Goal: Information Seeking & Learning: Learn about a topic

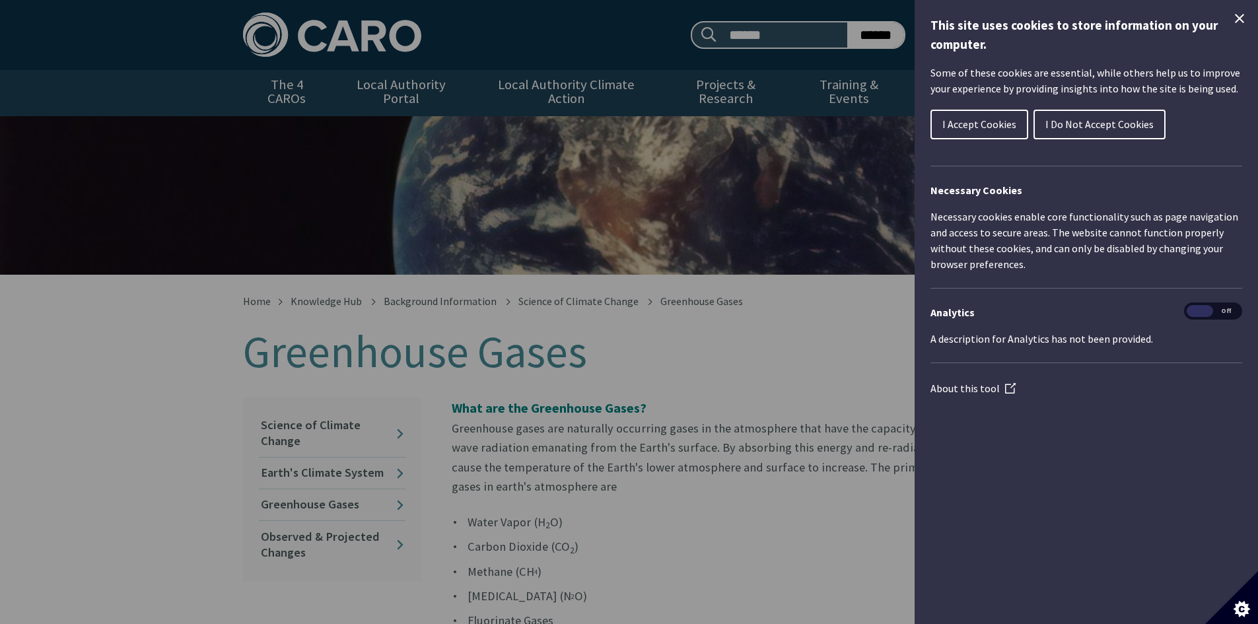
click at [1131, 129] on span "I Do Not Accept Cookies" at bounding box center [1100, 124] width 108 height 13
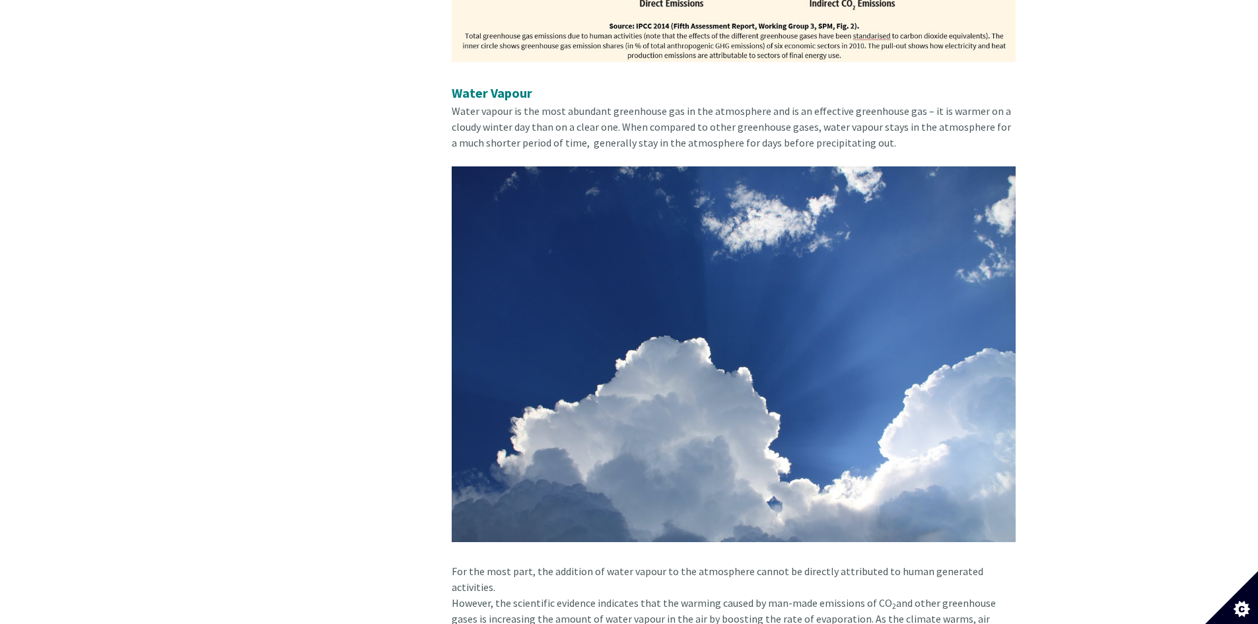
scroll to position [2026, 0]
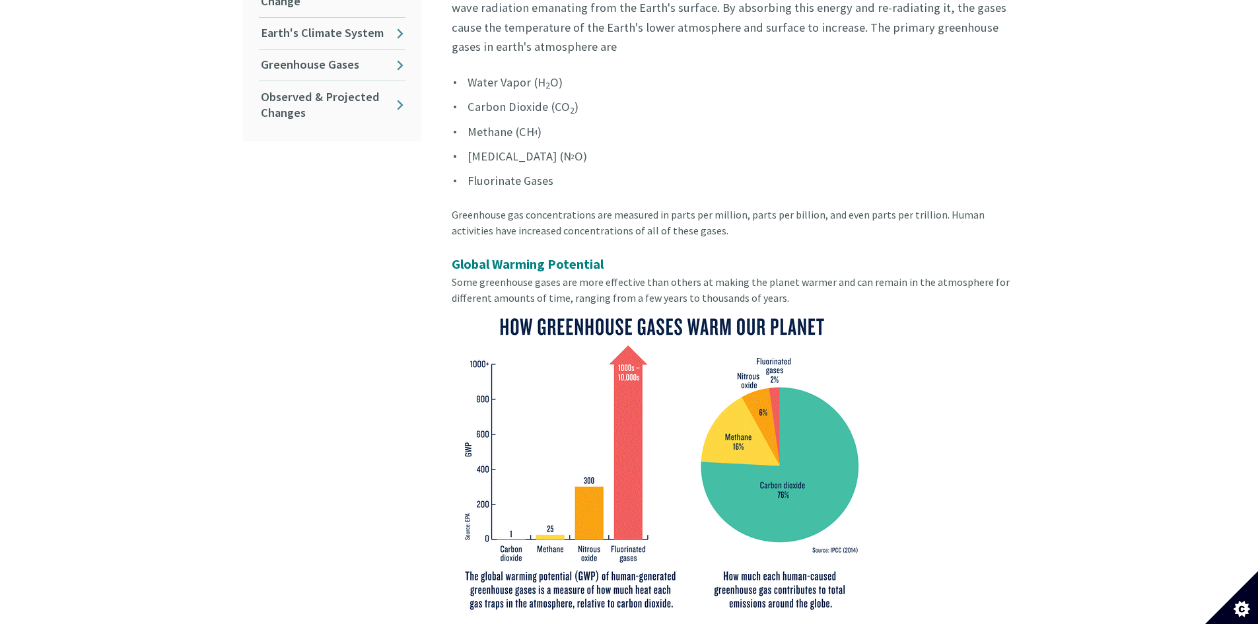
scroll to position [326, 0]
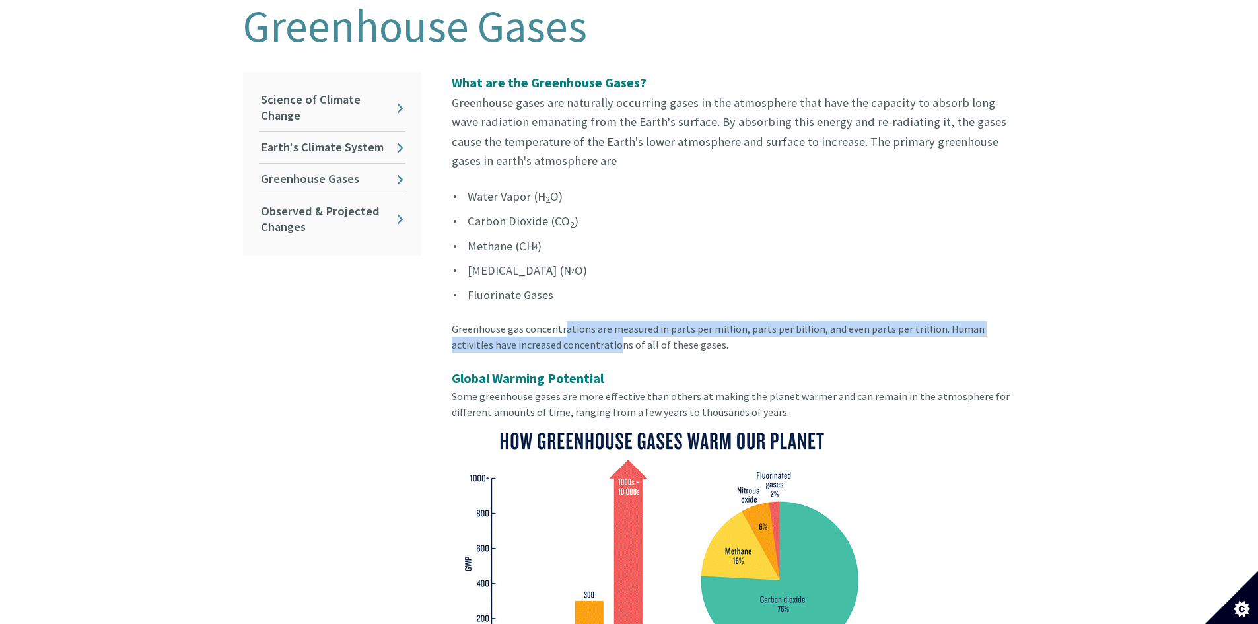
drag, startPoint x: 565, startPoint y: 309, endPoint x: 575, endPoint y: 336, distance: 28.2
click at [575, 336] on div "Greenhouse gas concentrations are measured in parts per million, parts per bill…" at bounding box center [734, 345] width 564 height 48
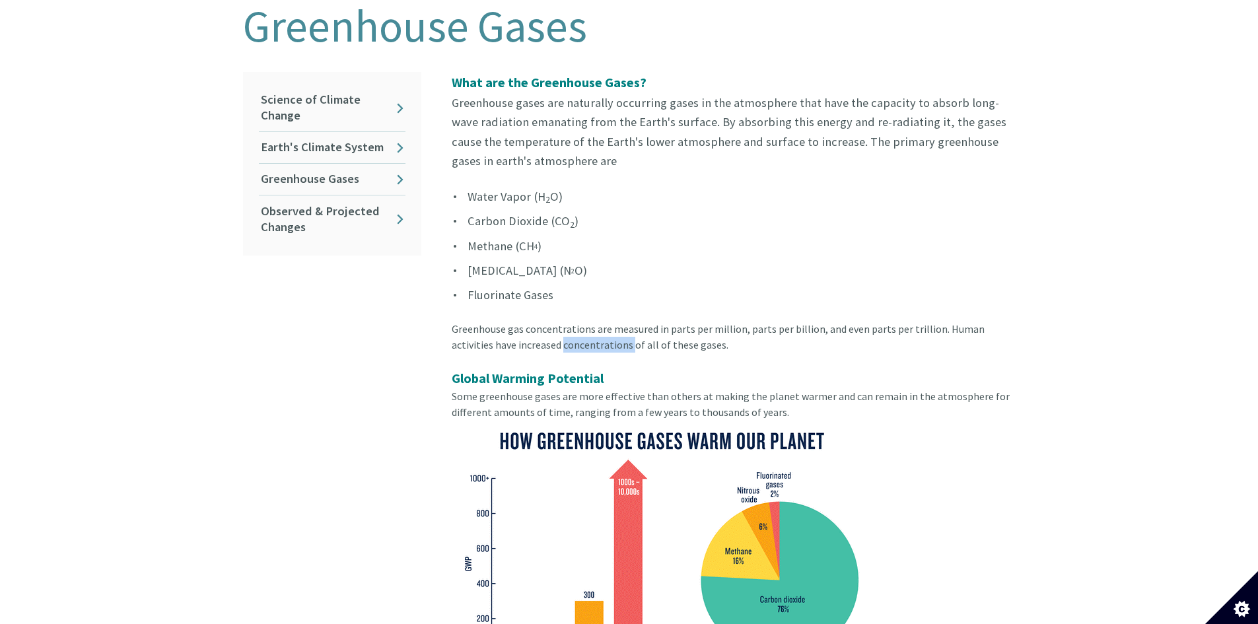
click at [575, 336] on div "Greenhouse gas concentrations are measured in parts per million, parts per bill…" at bounding box center [734, 345] width 564 height 48
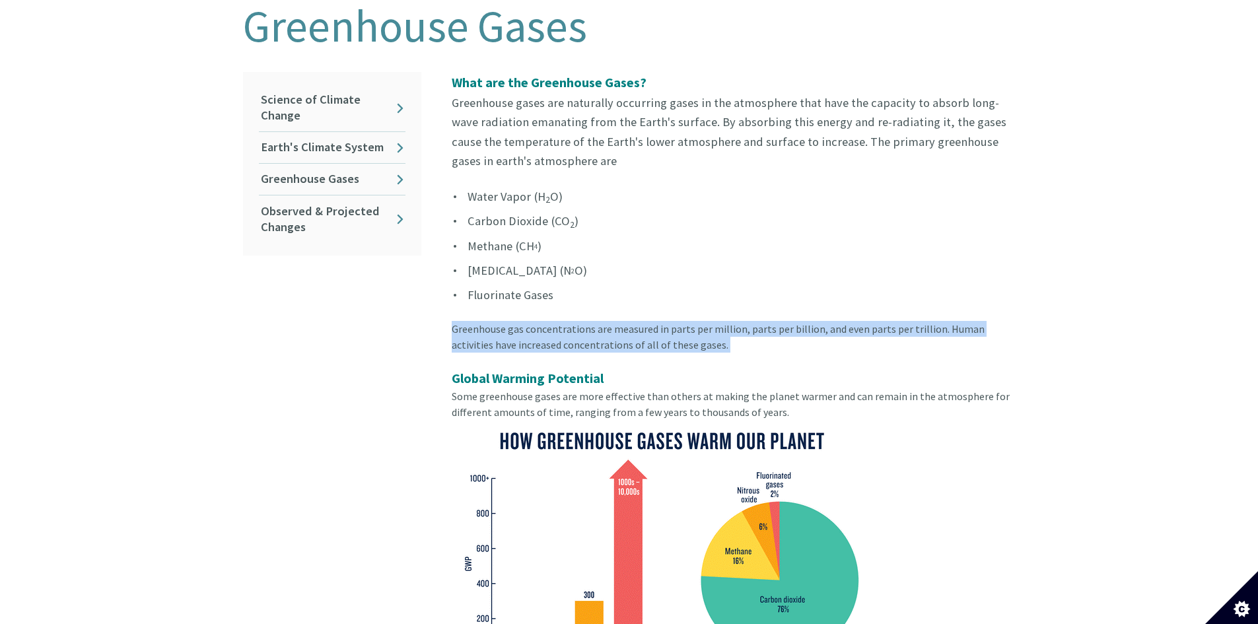
click at [575, 336] on div "Greenhouse gas concentrations are measured in parts per million, parts per bill…" at bounding box center [734, 345] width 564 height 48
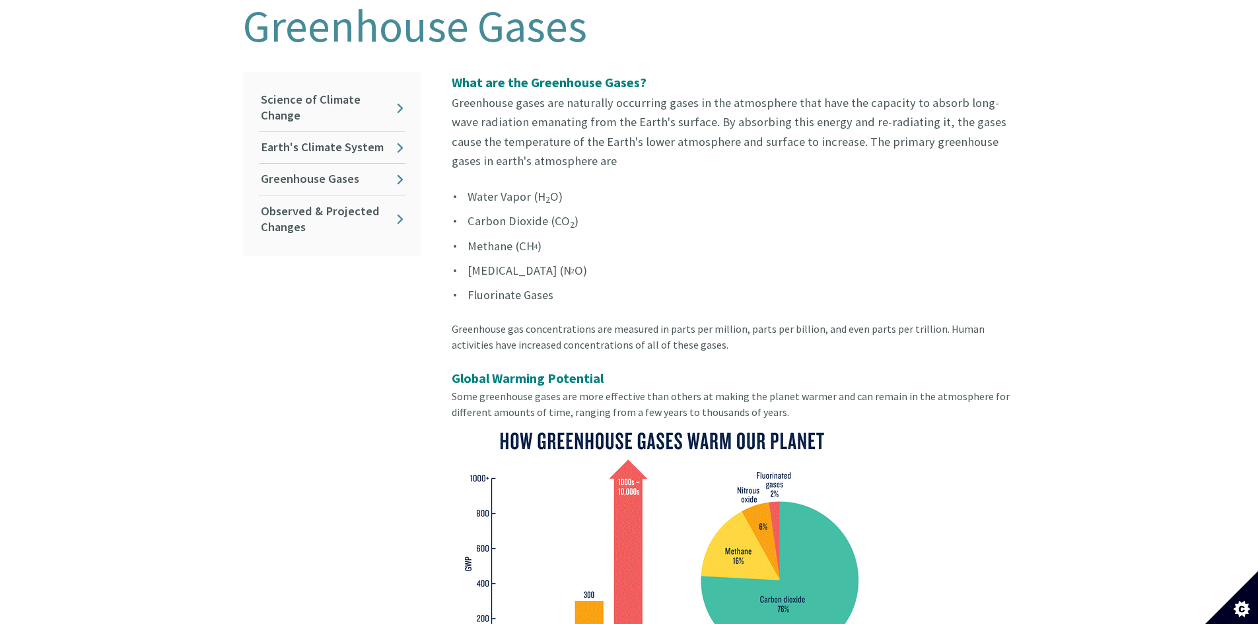
click at [584, 390] on span "Some greenhouse gases are more effective than others at making the planet warme…" at bounding box center [731, 404] width 558 height 29
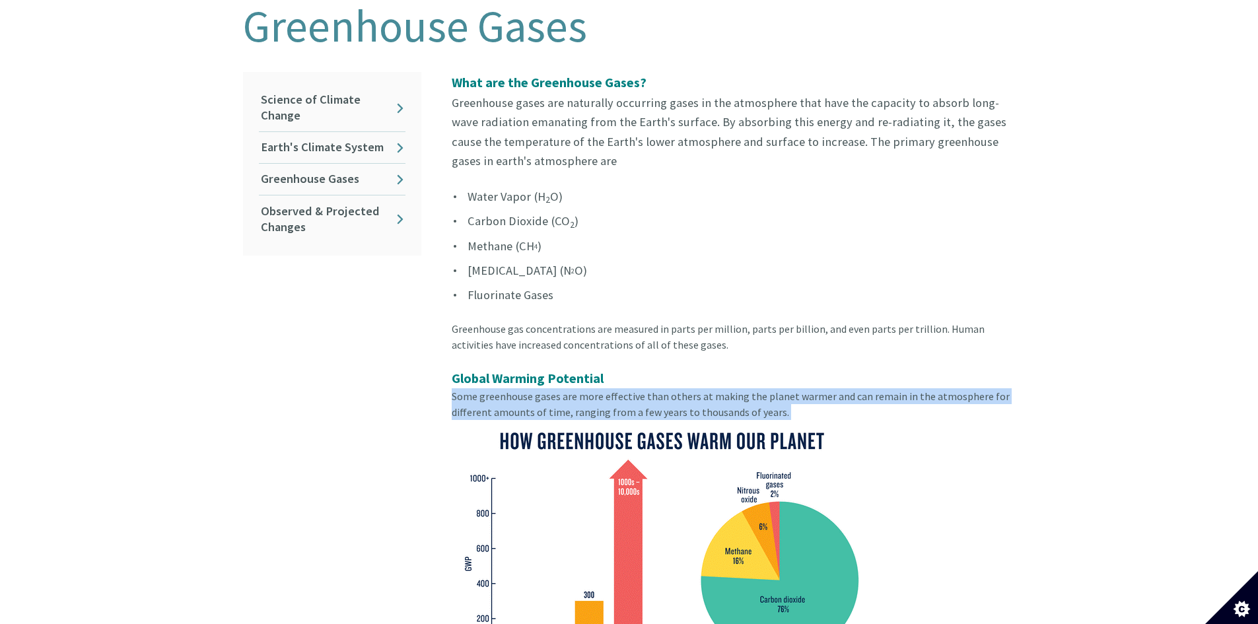
click at [584, 390] on span "Some greenhouse gases are more effective than others at making the planet warme…" at bounding box center [731, 404] width 558 height 29
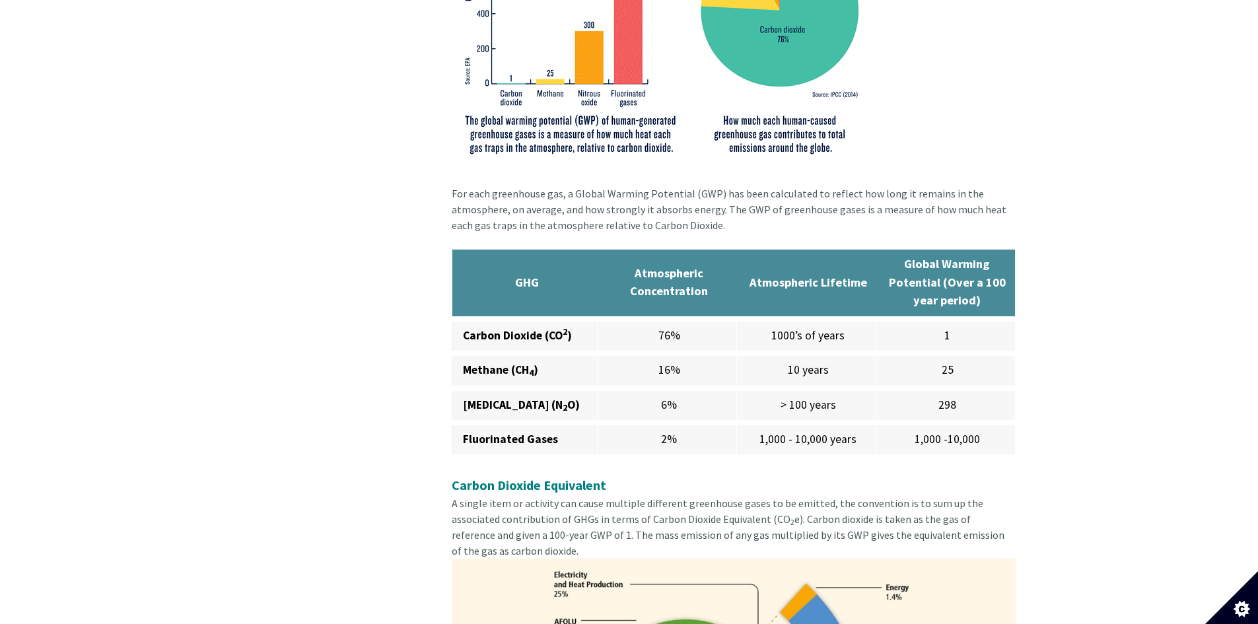
scroll to position [898, 0]
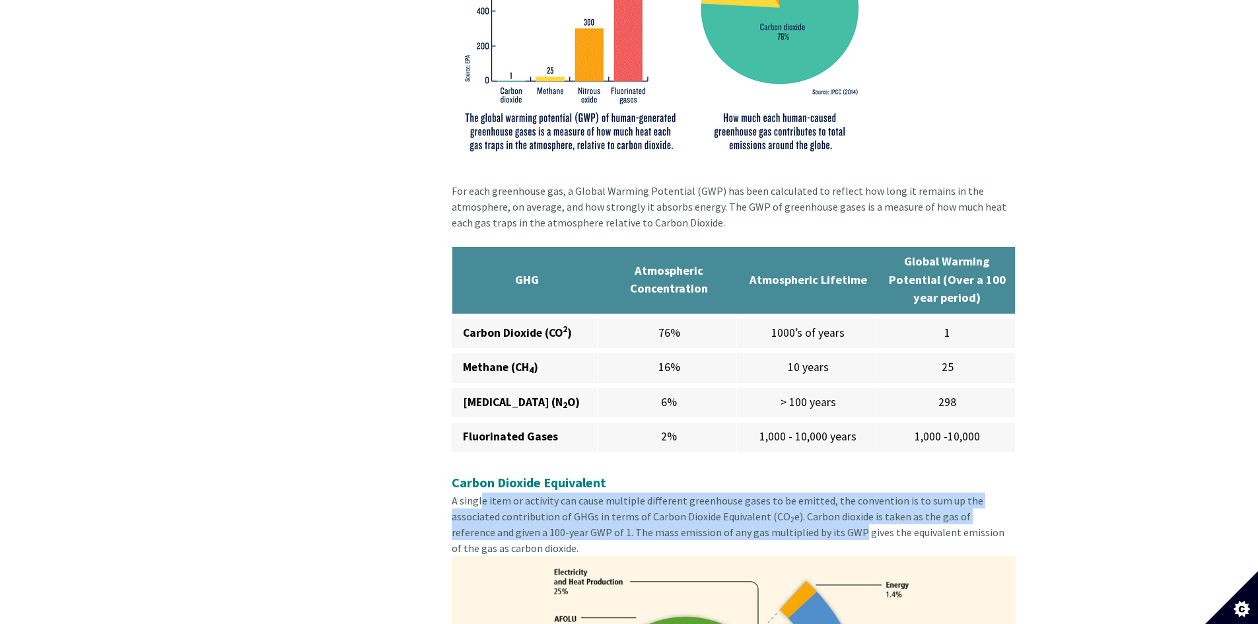
drag, startPoint x: 478, startPoint y: 491, endPoint x: 760, endPoint y: 522, distance: 283.1
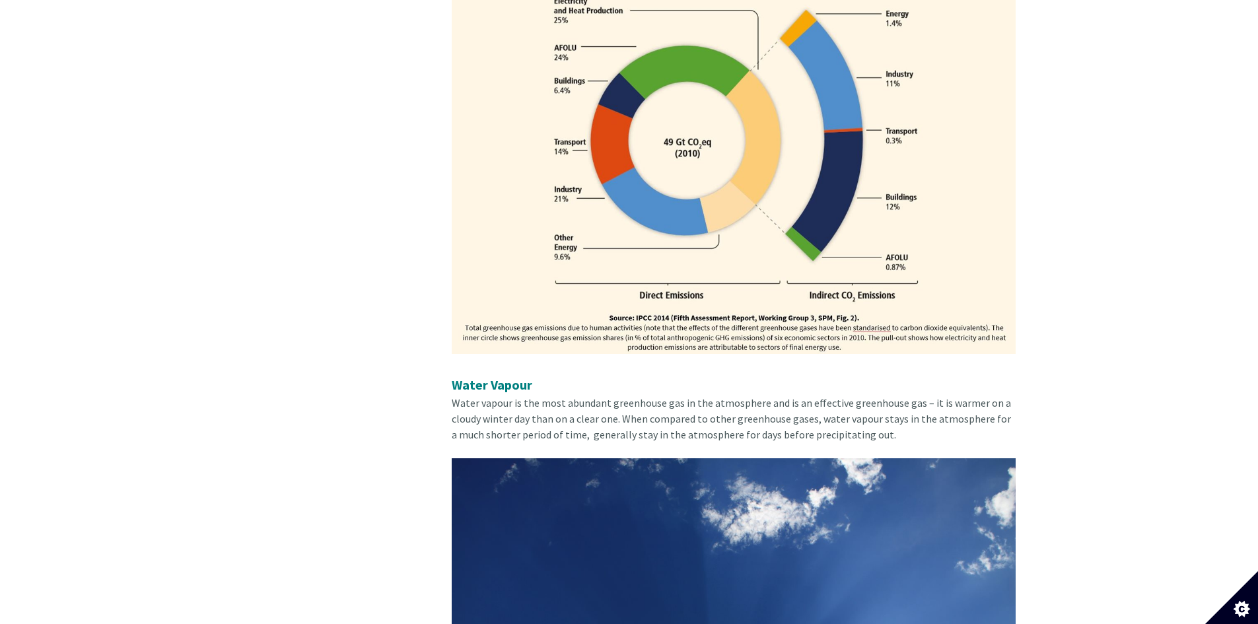
scroll to position [1471, 0]
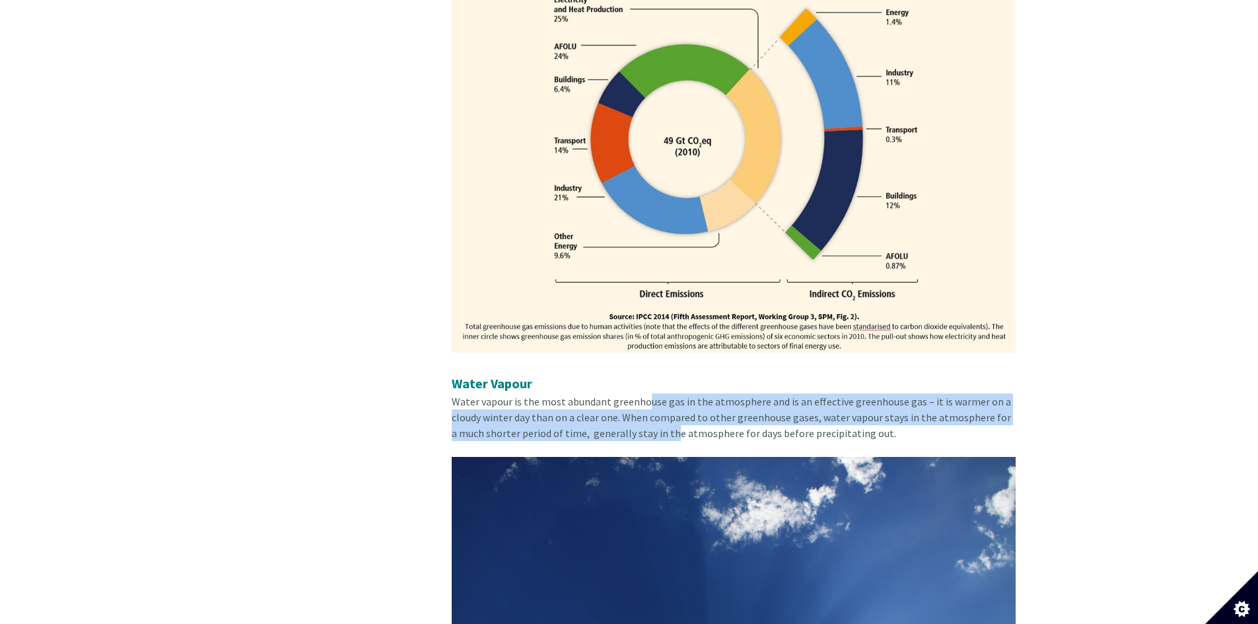
drag, startPoint x: 643, startPoint y: 384, endPoint x: 666, endPoint y: 427, distance: 48.5
click at [666, 427] on div "Water Vapour Water vapour is the most abundant greenhouse gas in the atmosphere…" at bounding box center [734, 415] width 564 height 83
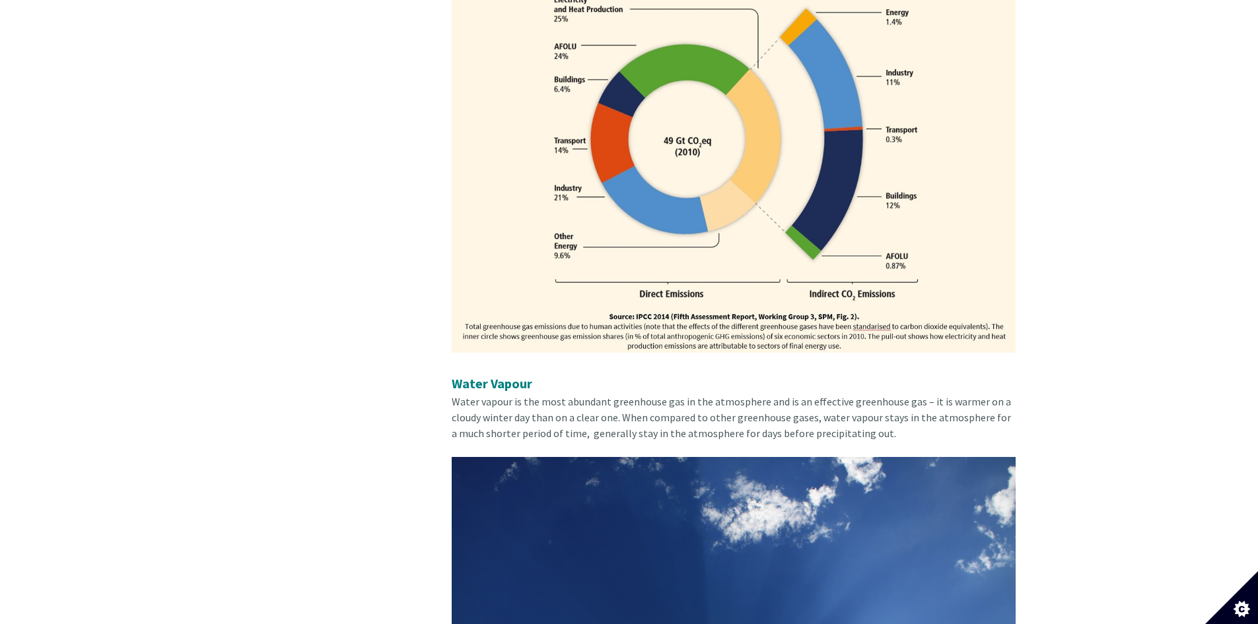
click at [667, 414] on span "Water vapour is the most abundant greenhouse gas in the atmosphere and is an ef…" at bounding box center [731, 417] width 559 height 45
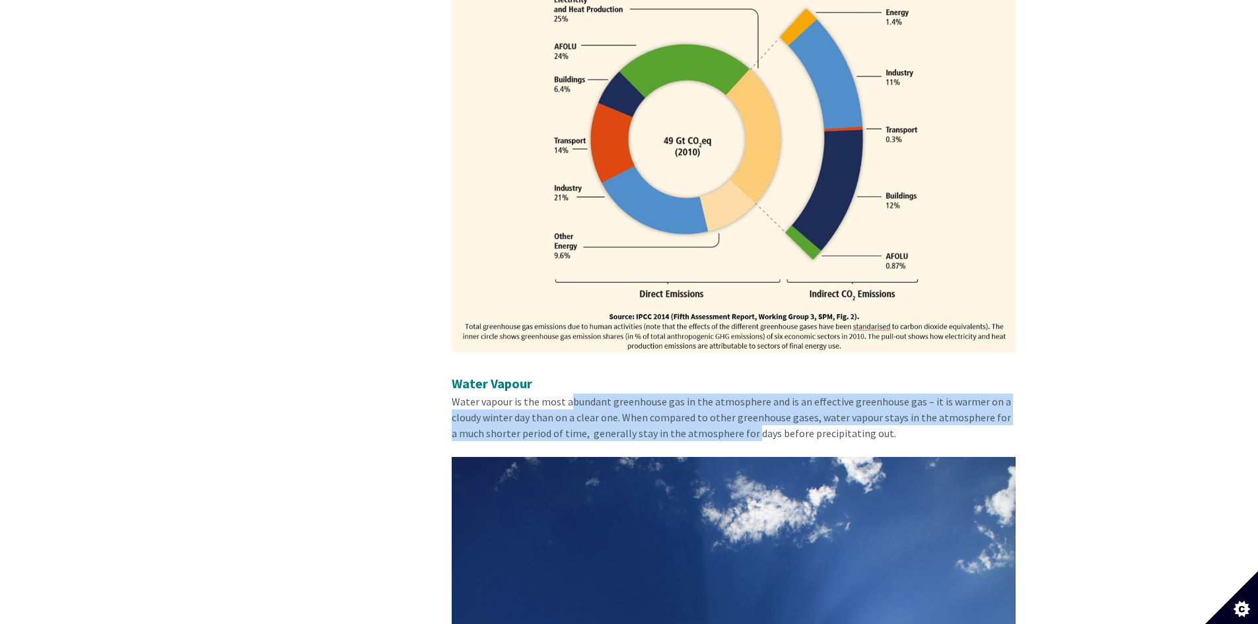
drag, startPoint x: 568, startPoint y: 389, endPoint x: 742, endPoint y: 418, distance: 176.1
click at [742, 418] on span "Water vapour is the most abundant greenhouse gas in the atmosphere and is an ef…" at bounding box center [731, 417] width 559 height 45
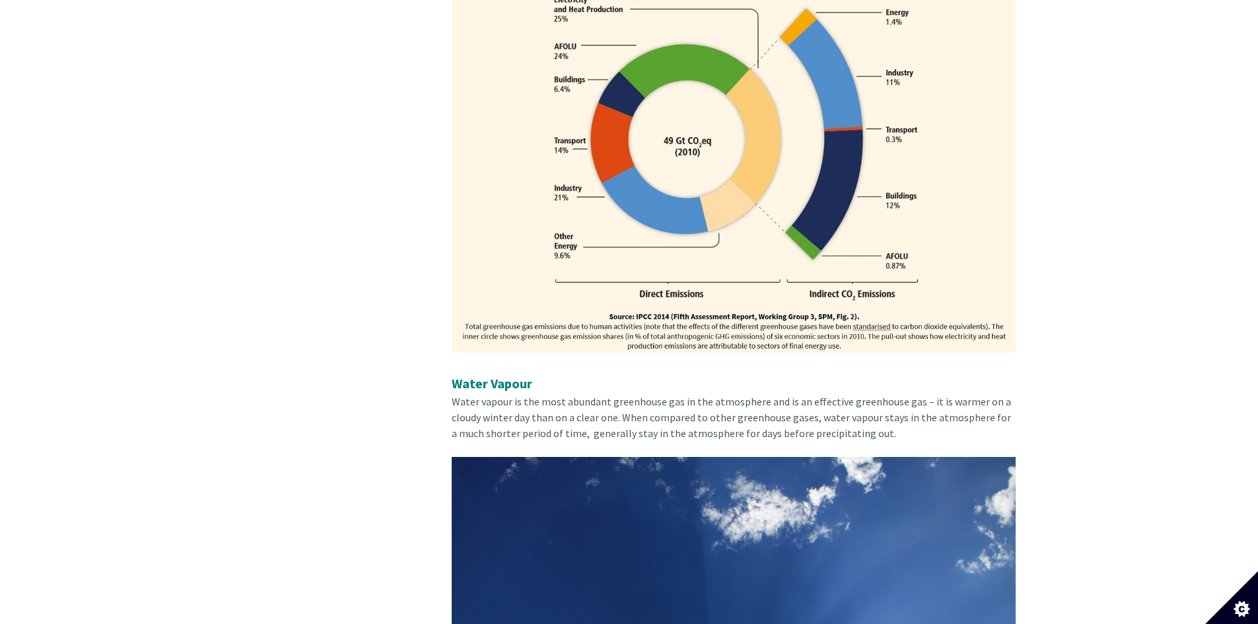
click at [756, 414] on span "Water vapour is the most abundant greenhouse gas in the atmosphere and is an ef…" at bounding box center [731, 417] width 559 height 45
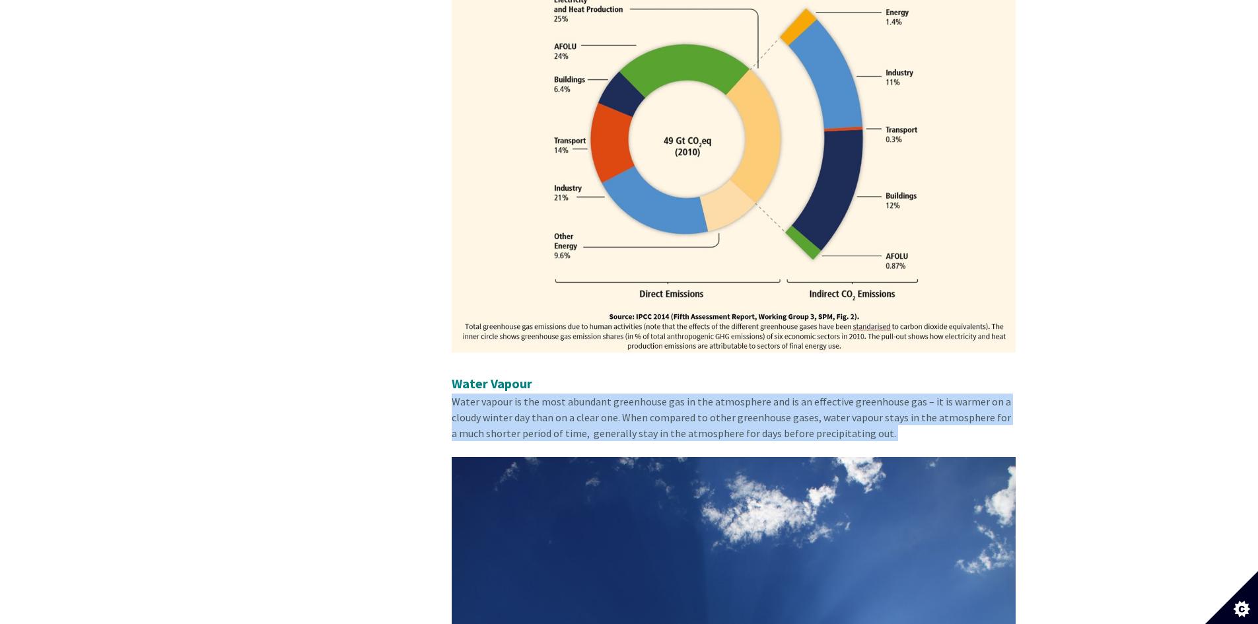
click at [756, 414] on span "Water vapour is the most abundant greenhouse gas in the atmosphere and is an ef…" at bounding box center [731, 417] width 559 height 45
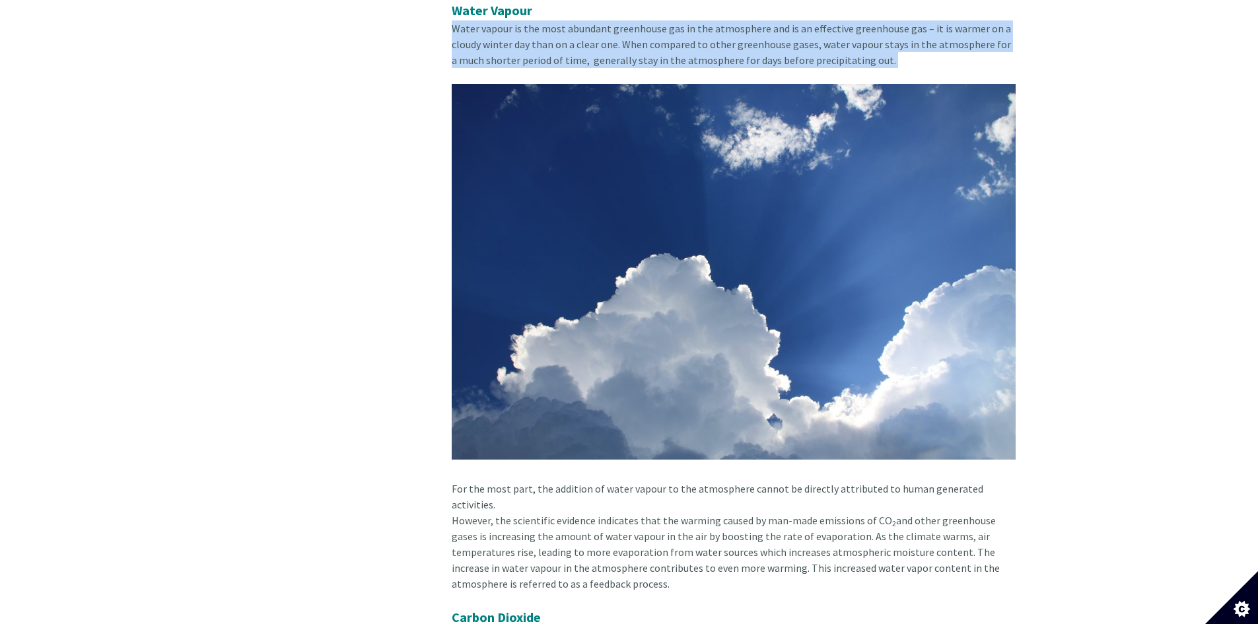
scroll to position [1999, 0]
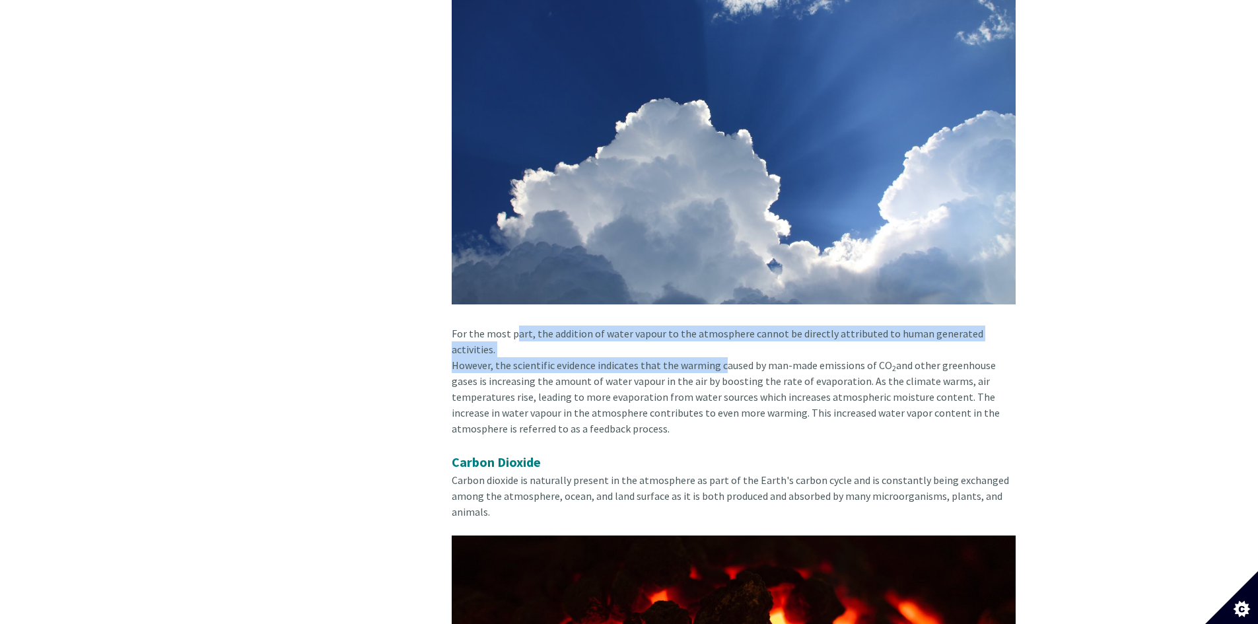
drag, startPoint x: 509, startPoint y: 318, endPoint x: 718, endPoint y: 336, distance: 209.4
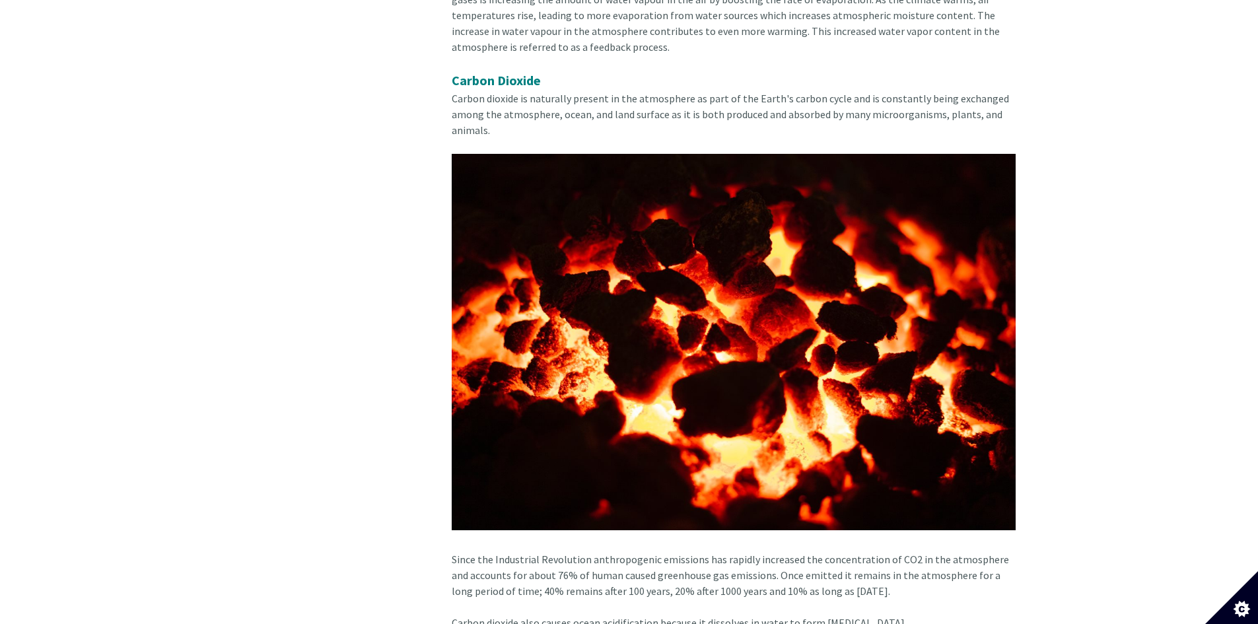
scroll to position [2439, 0]
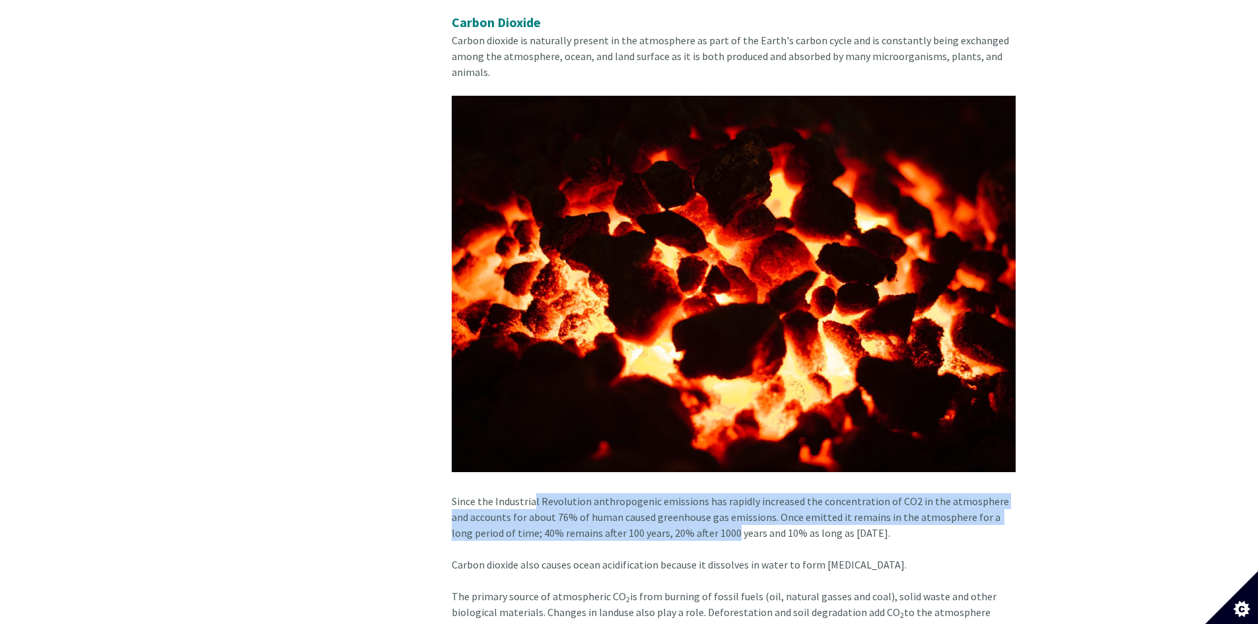
drag, startPoint x: 533, startPoint y: 468, endPoint x: 710, endPoint y: 502, distance: 180.3
click at [710, 502] on div "Since the Industrial Revolution anthropogenic emissions has rapidly increased t…" at bounding box center [734, 318] width 564 height 445
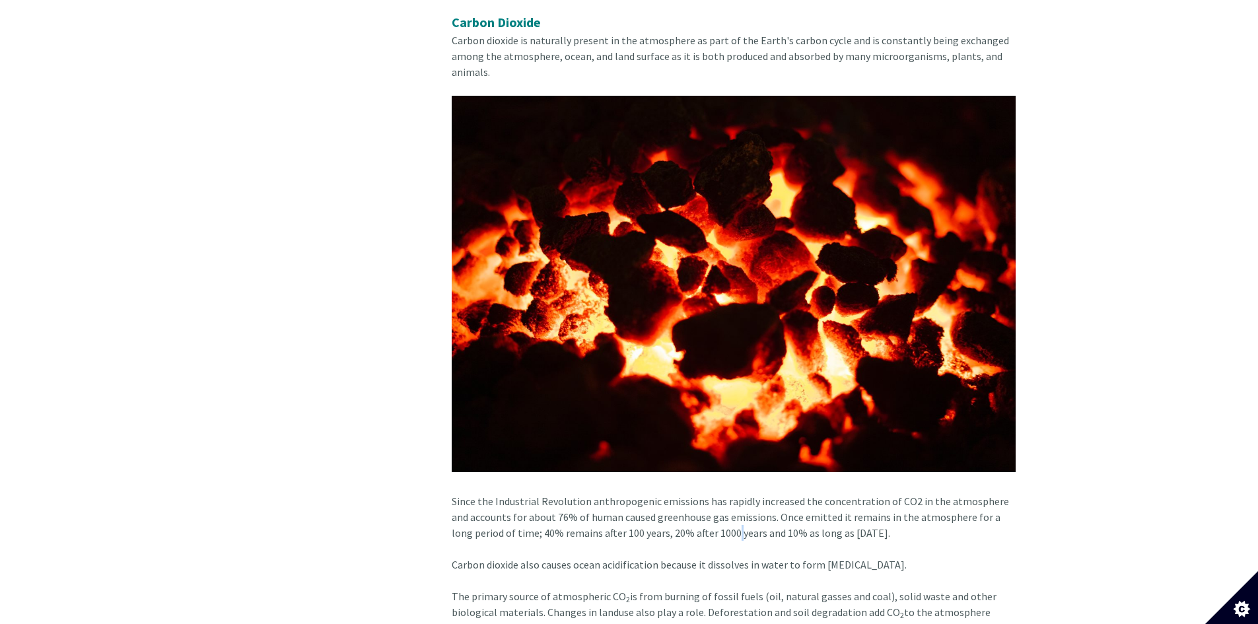
click at [710, 502] on div "Since the Industrial Revolution anthropogenic emissions has rapidly increased t…" at bounding box center [734, 318] width 564 height 445
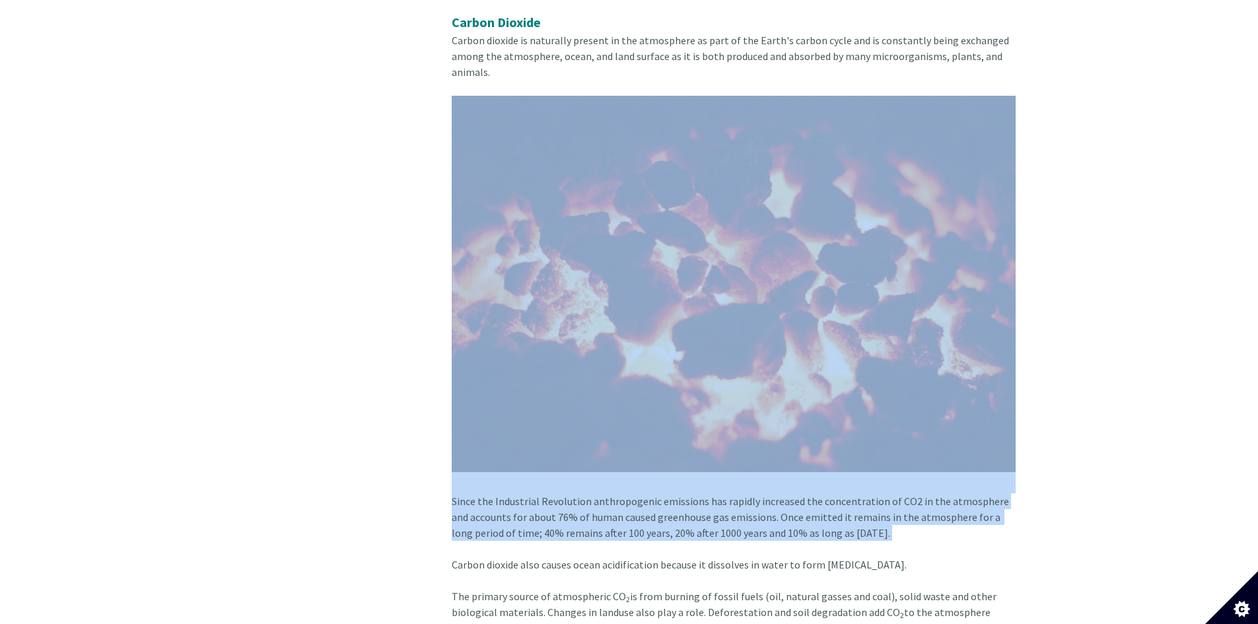
click at [710, 502] on div "Since the Industrial Revolution anthropogenic emissions has rapidly increased t…" at bounding box center [734, 318] width 564 height 445
click at [671, 495] on div "Since the Industrial Revolution anthropogenic emissions has rapidly increased t…" at bounding box center [734, 318] width 564 height 445
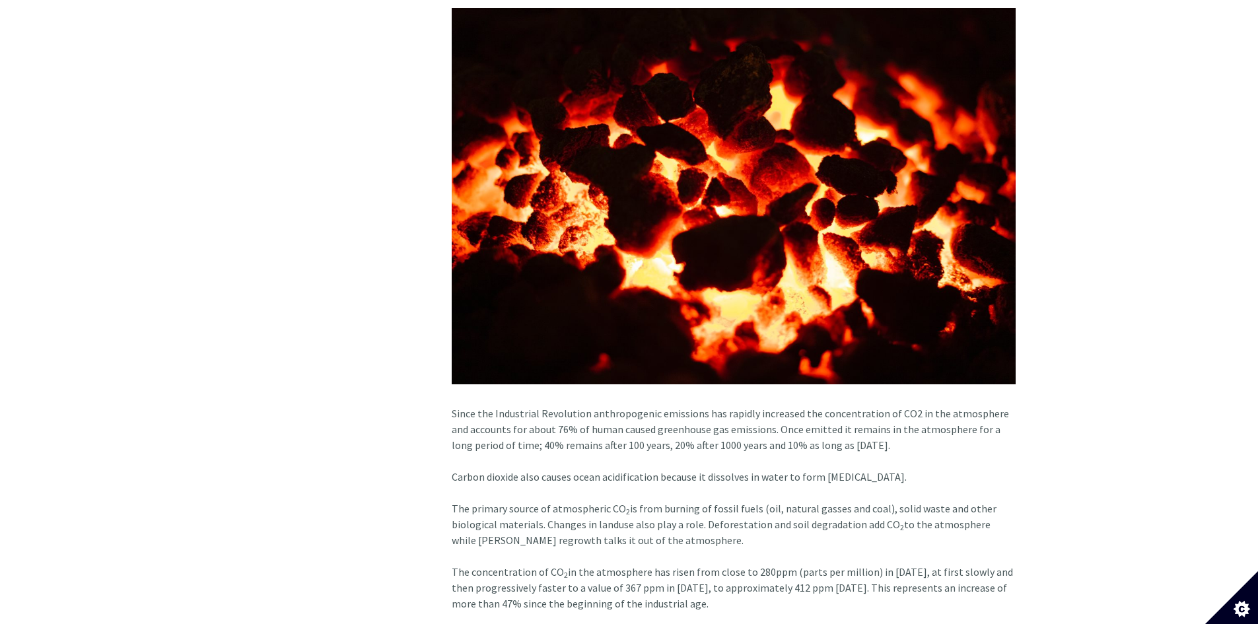
scroll to position [2528, 0]
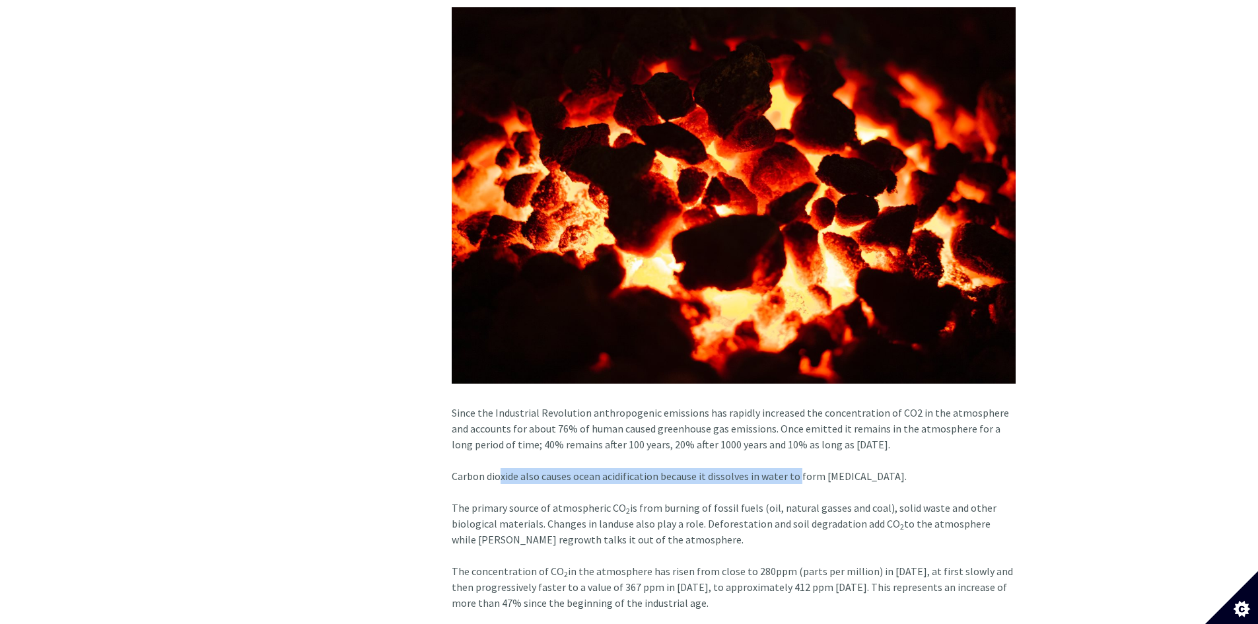
drag, startPoint x: 501, startPoint y: 445, endPoint x: 796, endPoint y: 450, distance: 294.6
click at [796, 468] on div "Carbon dioxide also causes ocean acidification because it dissolves in water to…" at bounding box center [734, 484] width 564 height 32
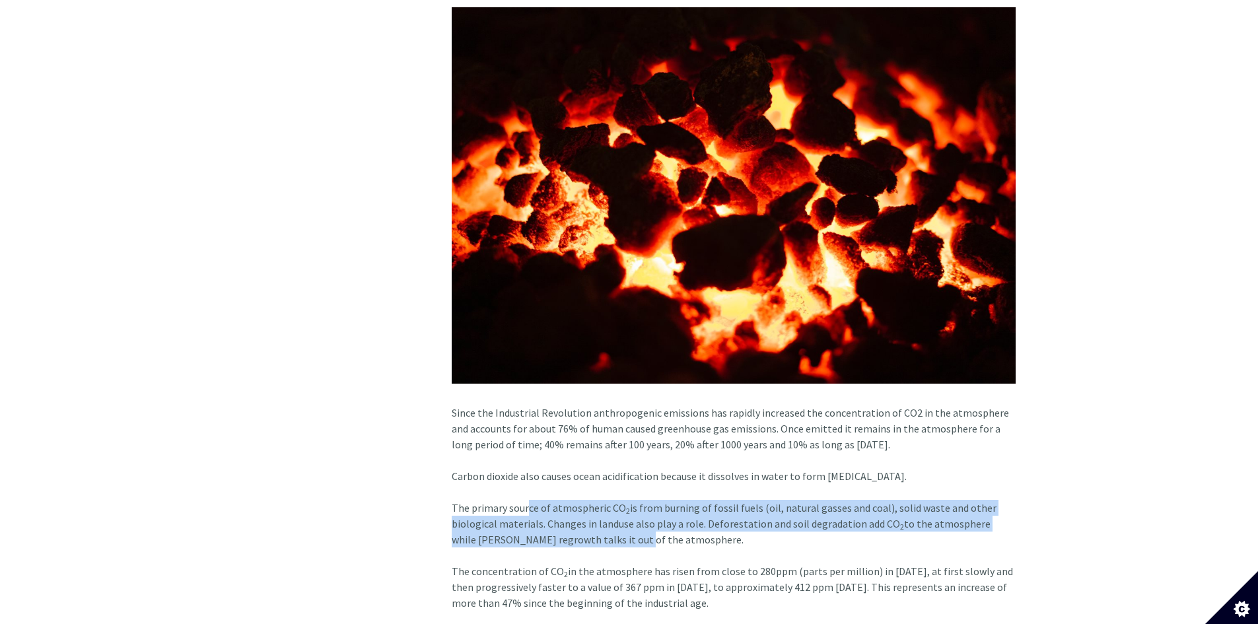
drag, startPoint x: 528, startPoint y: 483, endPoint x: 593, endPoint y: 506, distance: 68.5
click at [593, 506] on div "The primary source of atmospheric CO 2 is from burning of fossil fuels (oil, na…" at bounding box center [734, 531] width 564 height 63
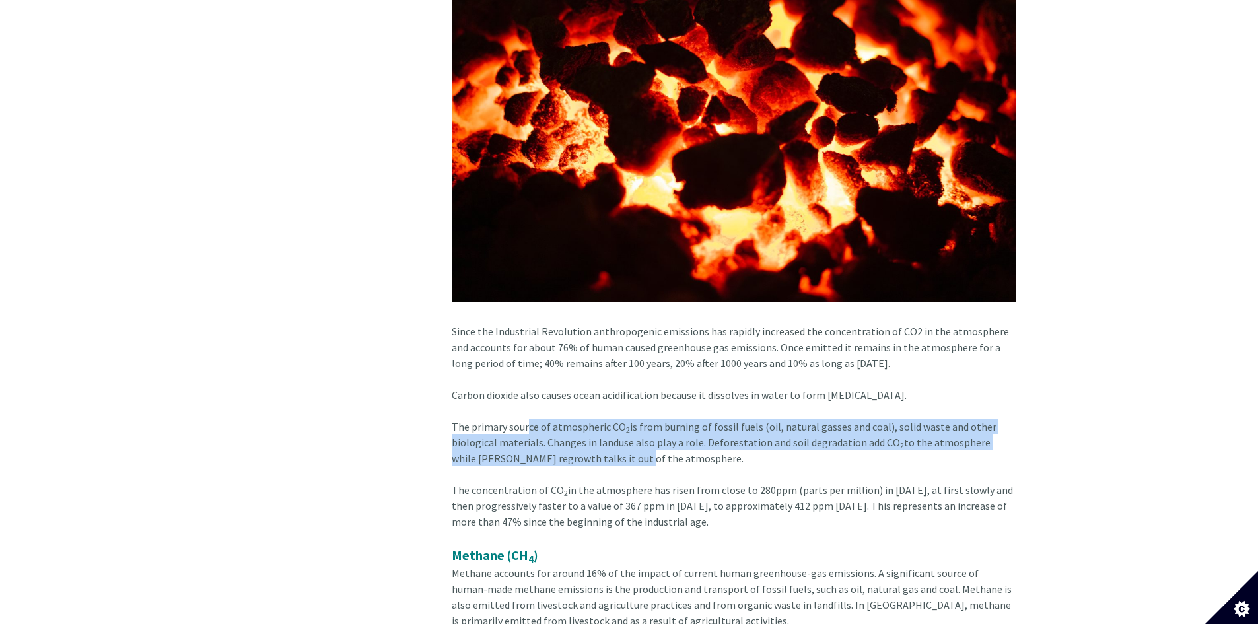
scroll to position [2616, 0]
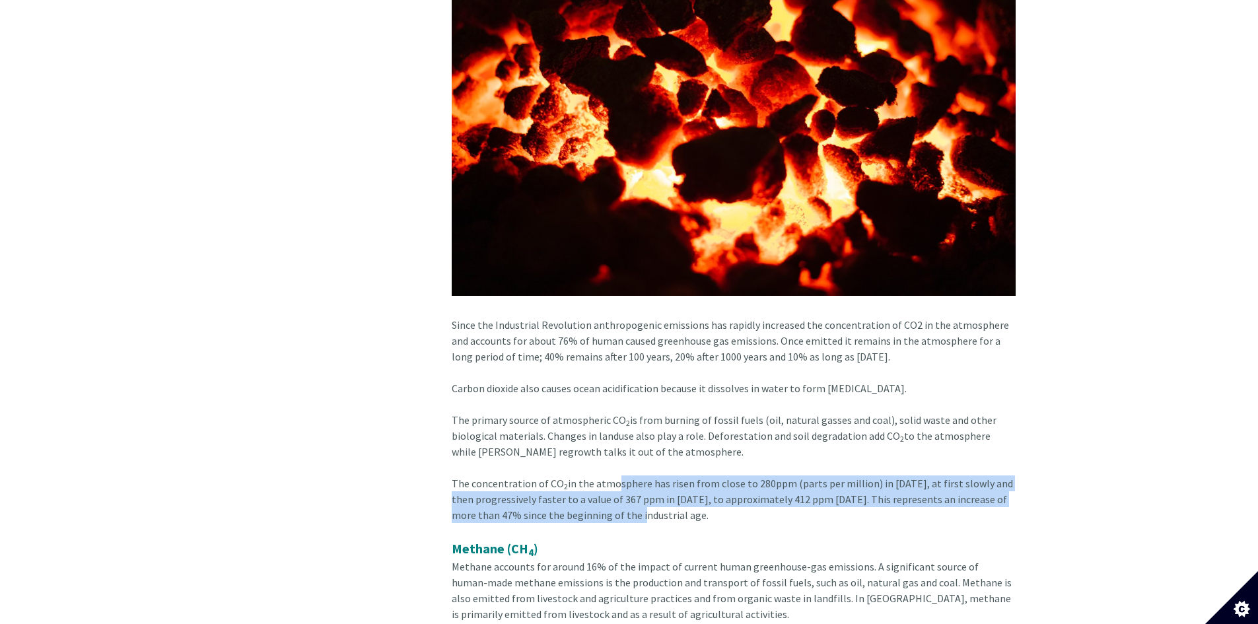
drag, startPoint x: 608, startPoint y: 445, endPoint x: 611, endPoint y: 480, distance: 35.1
click at [611, 480] on div "The concentration of CO 2 in the atmosphere has risen from close to 280ppm (par…" at bounding box center [734, 507] width 564 height 63
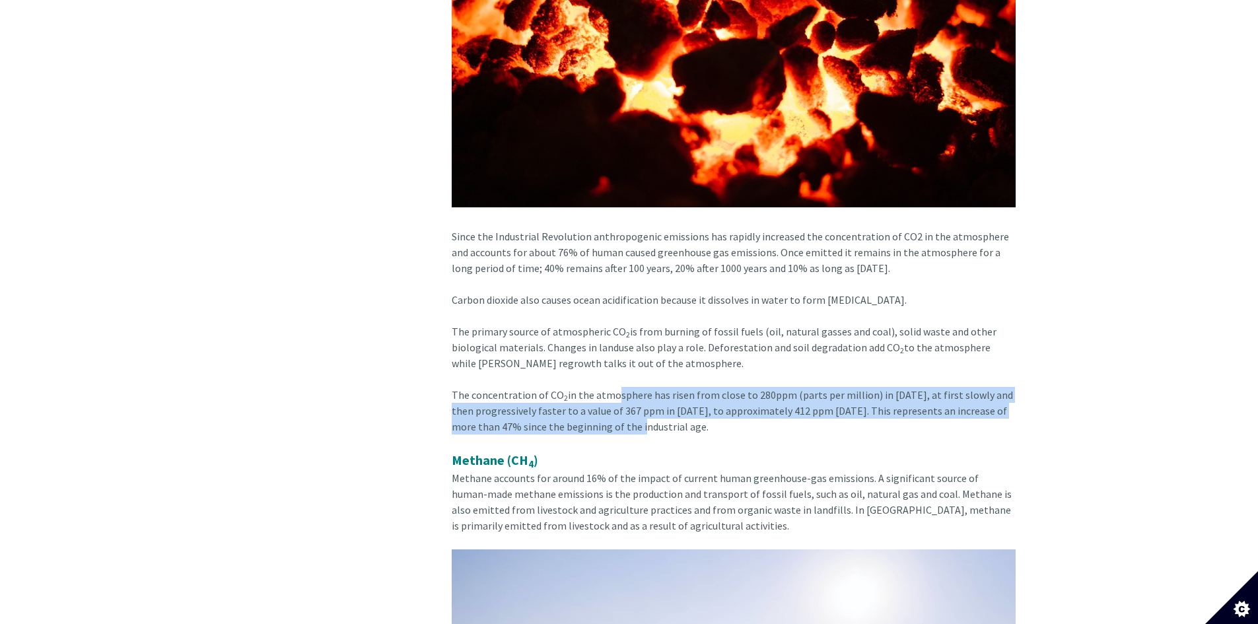
scroll to position [2748, 0]
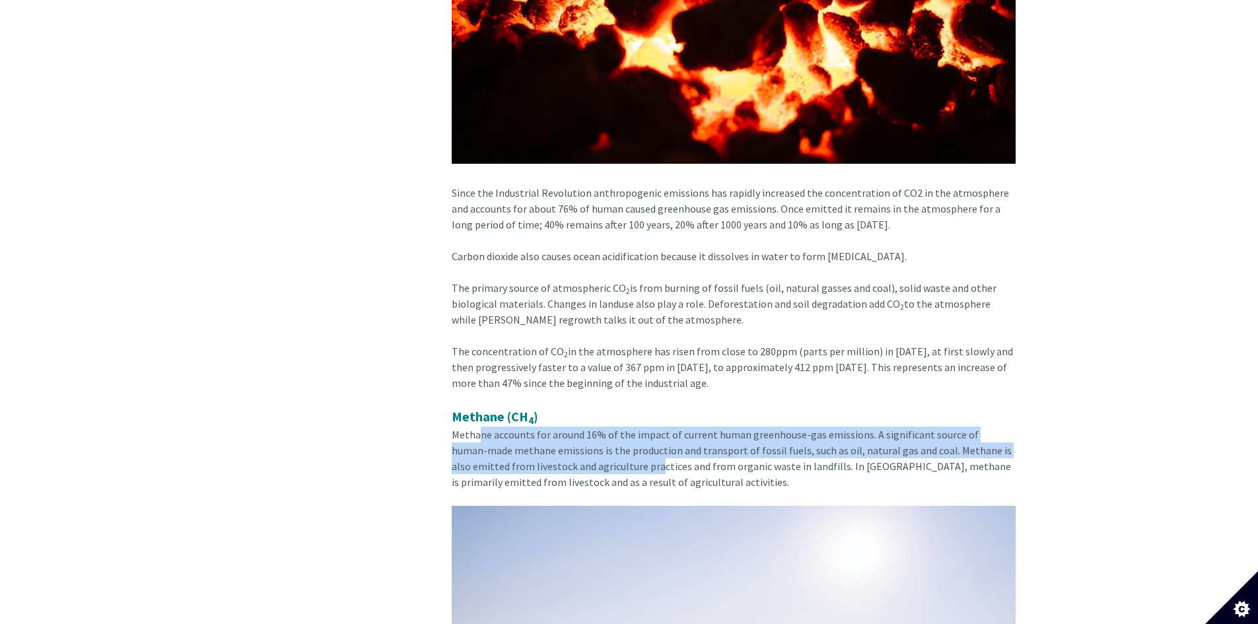
drag, startPoint x: 480, startPoint y: 407, endPoint x: 636, endPoint y: 441, distance: 159.5
click at [636, 441] on span "Methane accounts for around 16% of the impact of current human greenhouse-gas e…" at bounding box center [732, 458] width 560 height 61
click at [636, 442] on span "Methane accounts for around 16% of the impact of current human greenhouse-gas e…" at bounding box center [732, 458] width 560 height 61
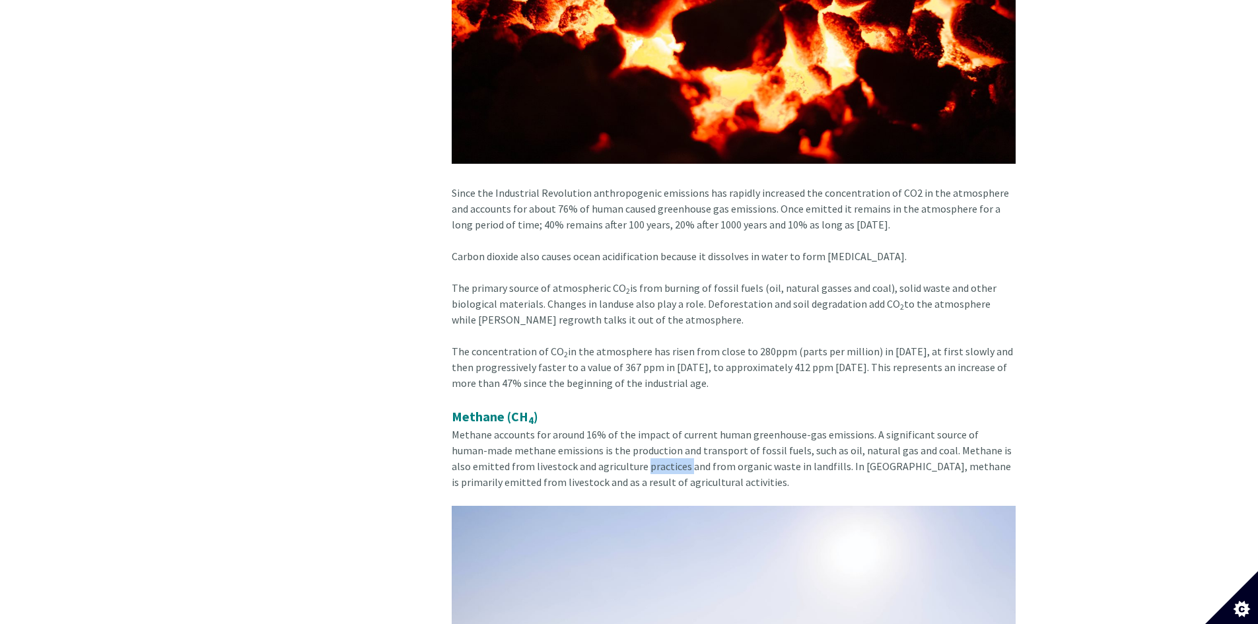
click at [636, 442] on span "Methane accounts for around 16% of the impact of current human greenhouse-gas e…" at bounding box center [732, 458] width 560 height 61
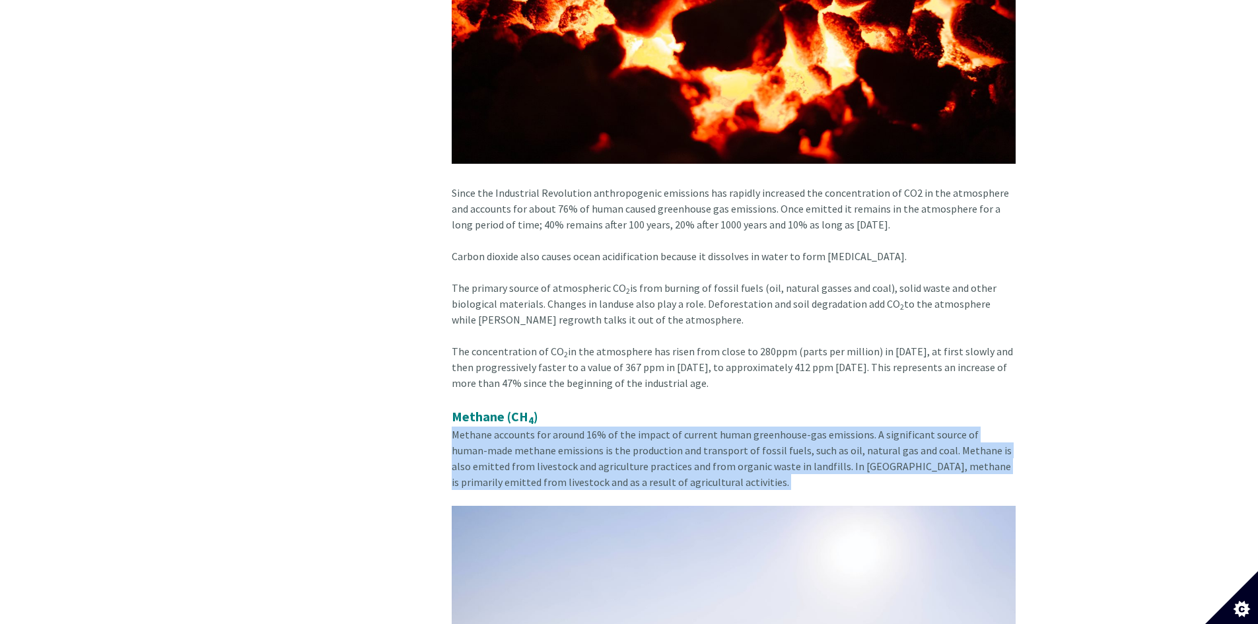
click at [636, 442] on span "Methane accounts for around 16% of the impact of current human greenhouse-gas e…" at bounding box center [732, 458] width 560 height 61
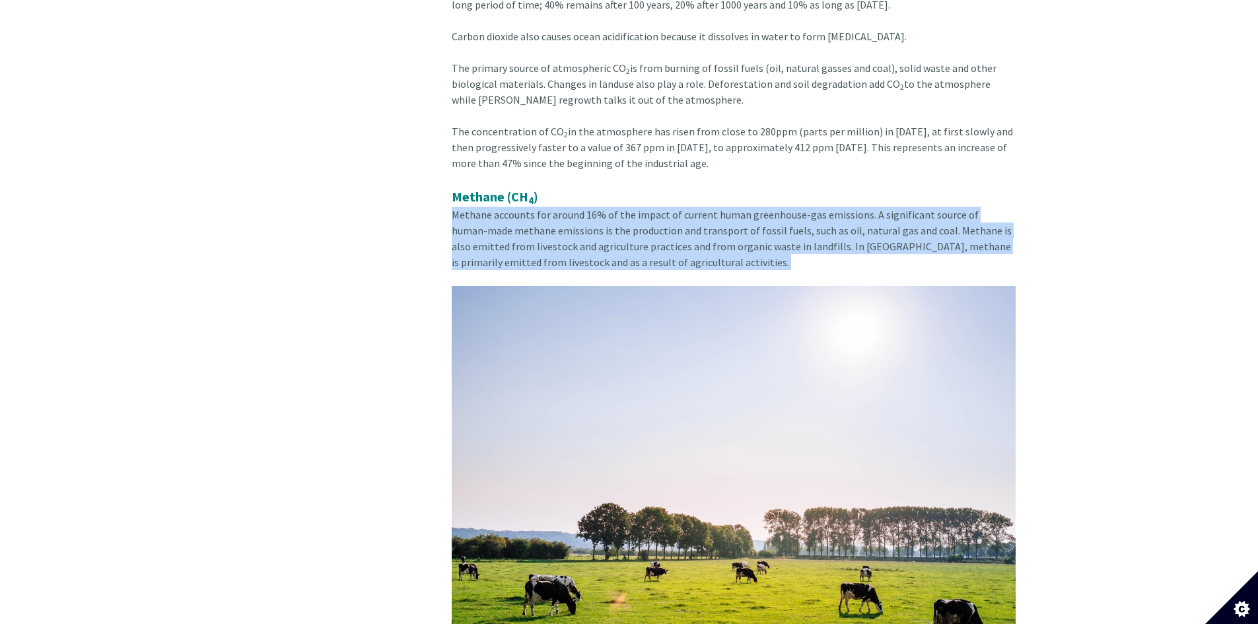
scroll to position [3188, 0]
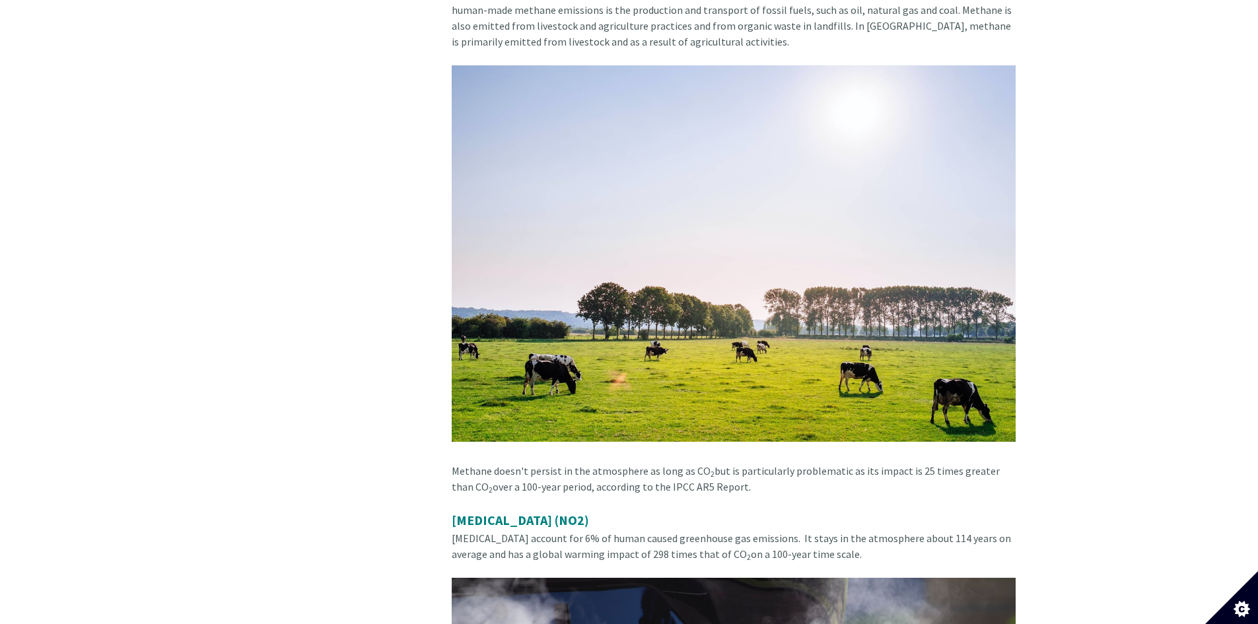
click at [629, 463] on div "Methane doesn't persist in the atmosphere as long as CO 2 but is particularly p…" at bounding box center [734, 487] width 564 height 48
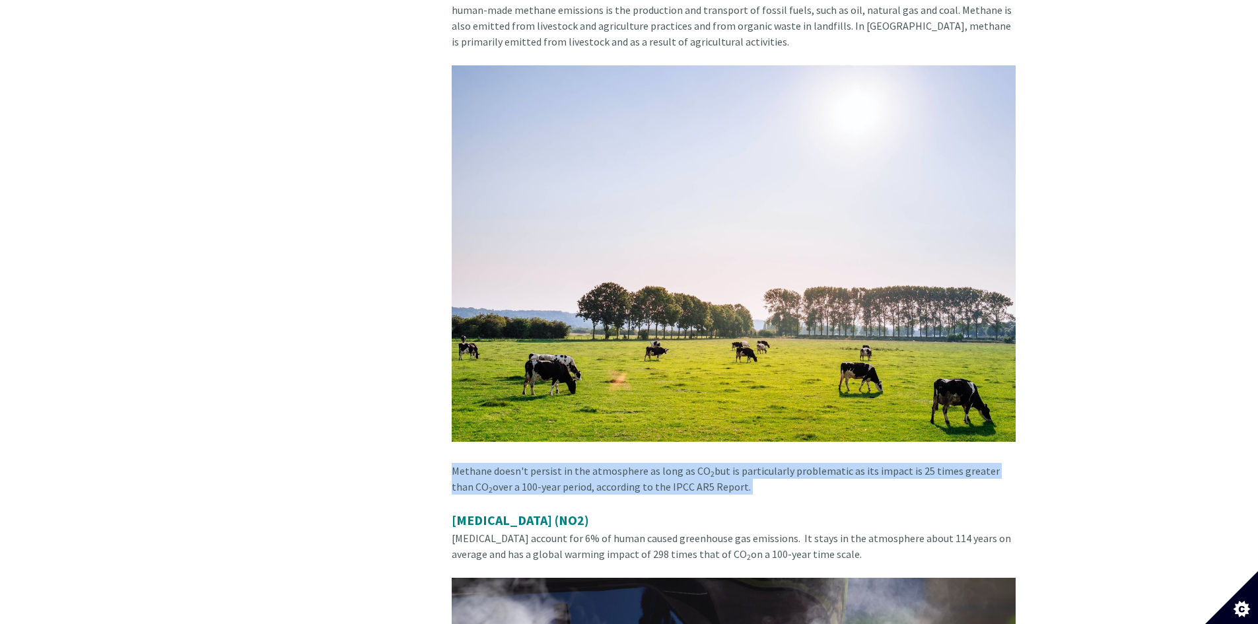
click at [629, 463] on div "Methane doesn't persist in the atmosphere as long as CO 2 but is particularly p…" at bounding box center [734, 487] width 564 height 48
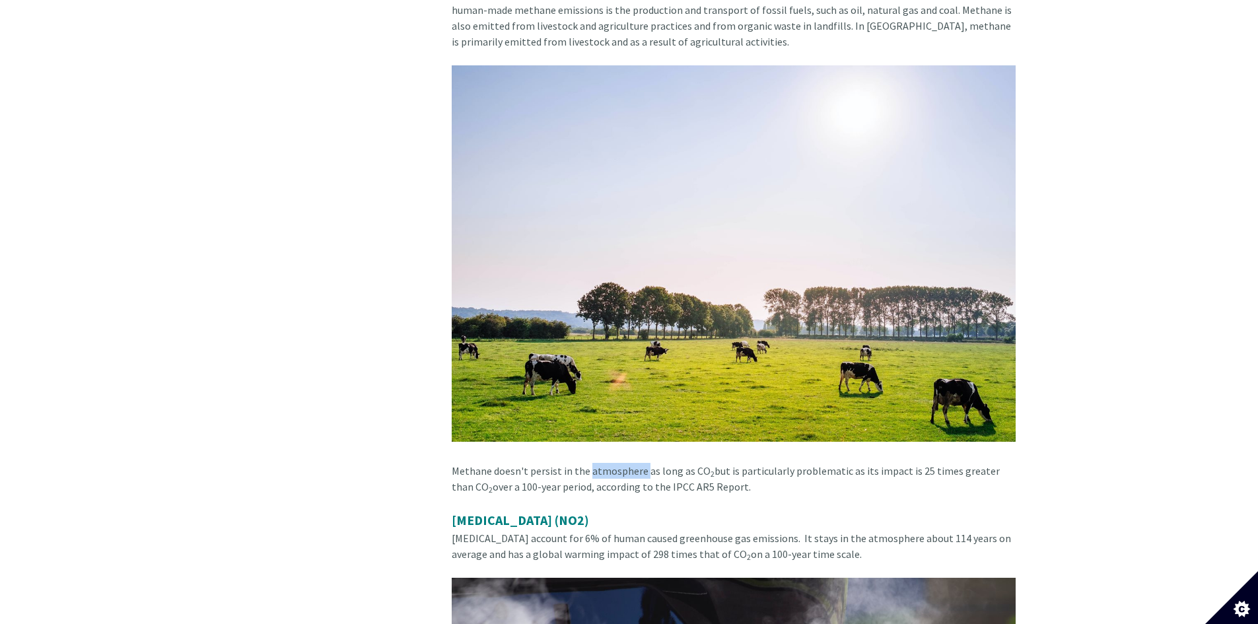
click at [629, 463] on div "Methane doesn't persist in the atmosphere as long as CO 2 but is particularly p…" at bounding box center [734, 487] width 564 height 48
click at [639, 463] on div "Methane doesn't persist in the atmosphere as long as CO 2 but is particularly p…" at bounding box center [734, 487] width 564 height 48
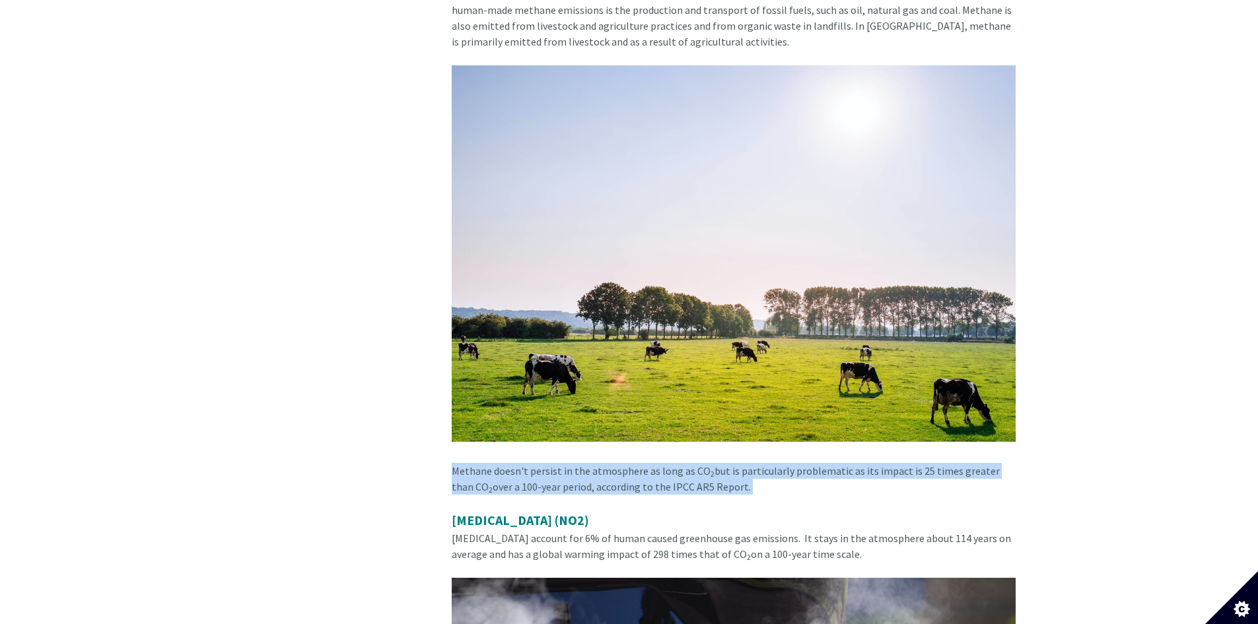
click at [639, 463] on div "Methane doesn't persist in the atmosphere as long as CO 2 but is particularly p…" at bounding box center [734, 487] width 564 height 48
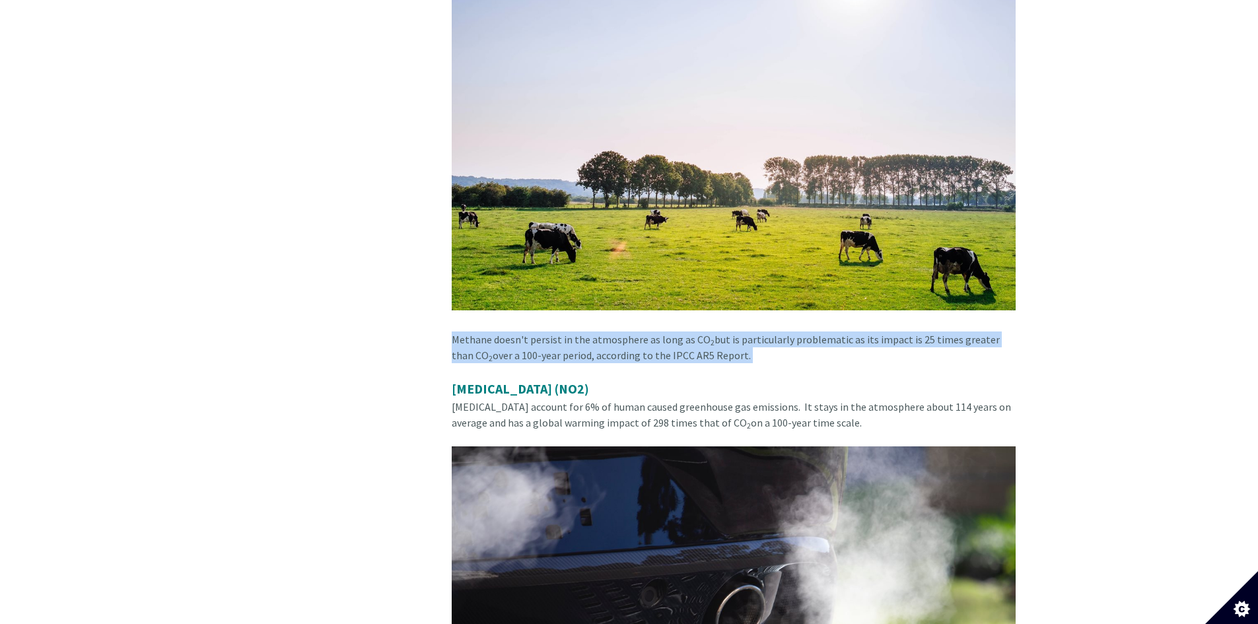
scroll to position [3320, 0]
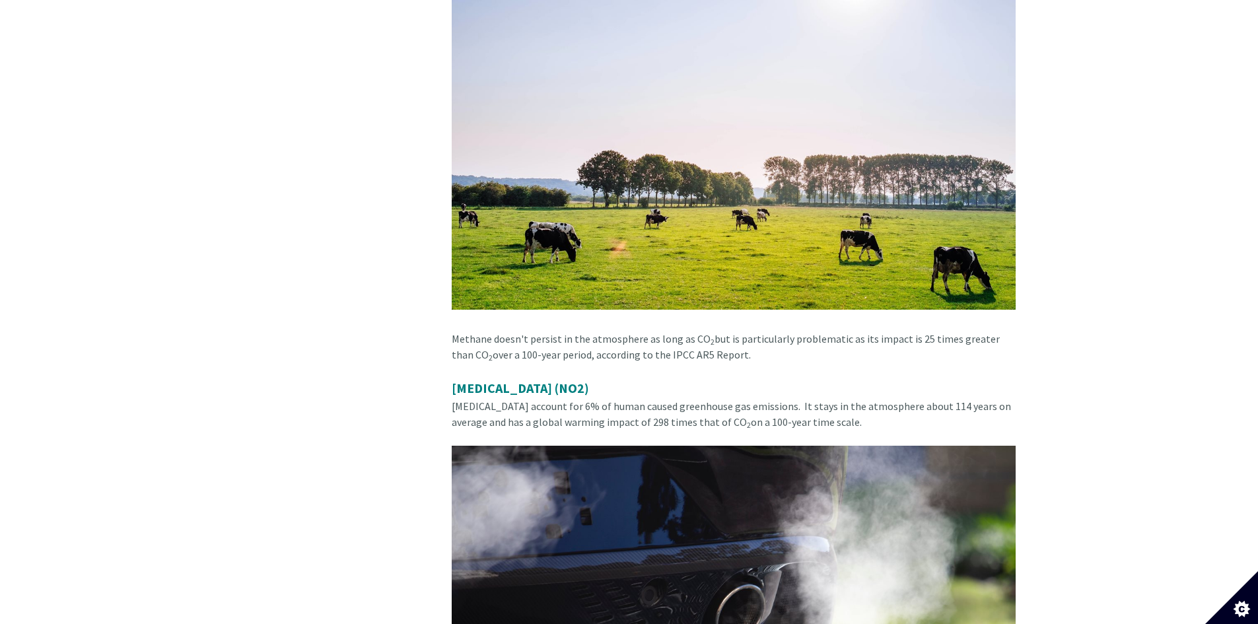
click at [670, 400] on span "[MEDICAL_DATA] account for 6% of human caused greenhouse gas emissions. It stay…" at bounding box center [731, 414] width 559 height 29
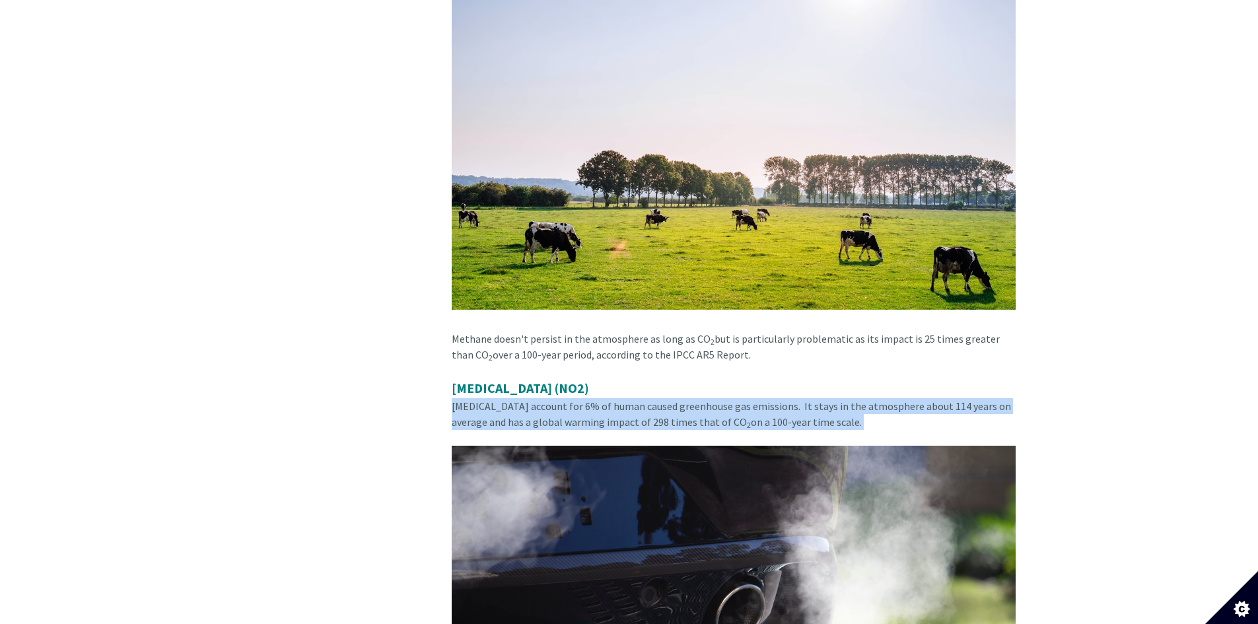
click at [670, 400] on span "[MEDICAL_DATA] account for 6% of human caused greenhouse gas emissions. It stay…" at bounding box center [731, 414] width 559 height 29
click at [674, 400] on span "[MEDICAL_DATA] account for 6% of human caused greenhouse gas emissions. It stay…" at bounding box center [731, 414] width 559 height 29
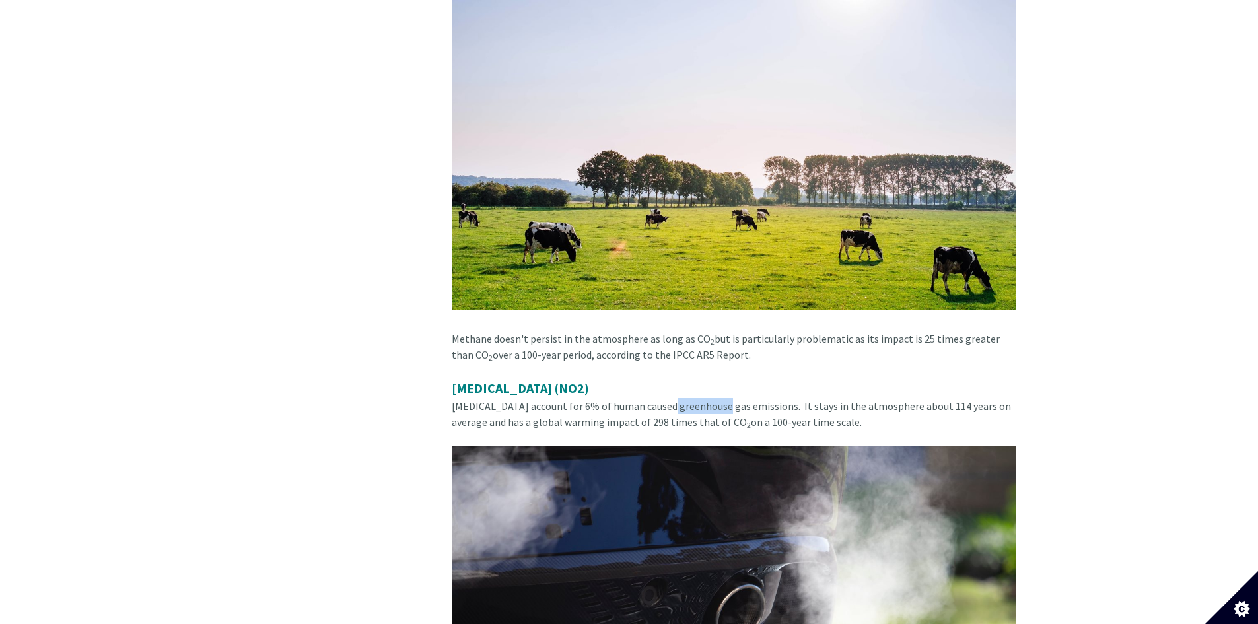
click at [674, 400] on span "[MEDICAL_DATA] account for 6% of human caused greenhouse gas emissions. It stay…" at bounding box center [731, 414] width 559 height 29
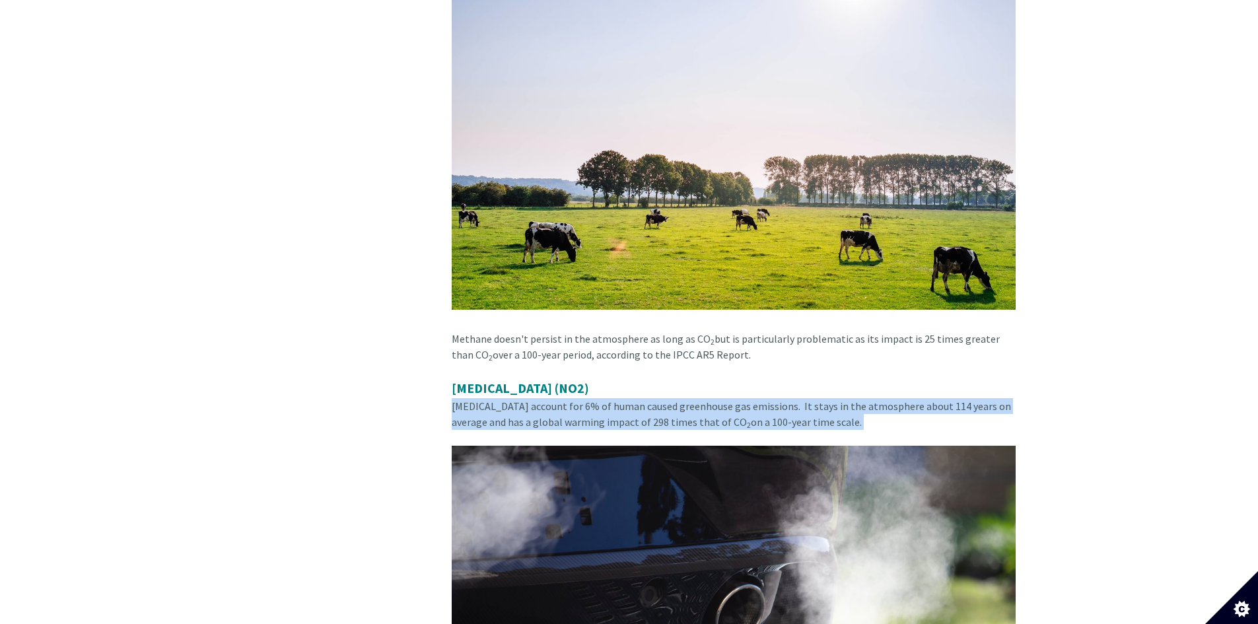
click at [674, 400] on span "[MEDICAL_DATA] account for 6% of human caused greenhouse gas emissions. It stay…" at bounding box center [731, 414] width 559 height 29
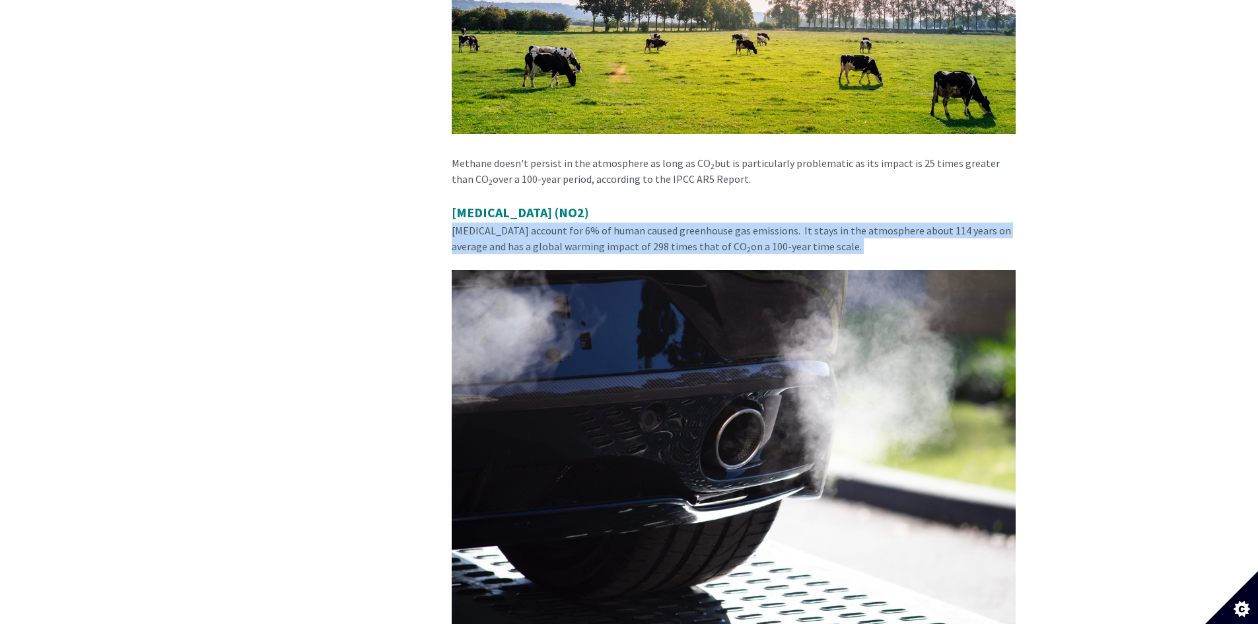
scroll to position [3628, 0]
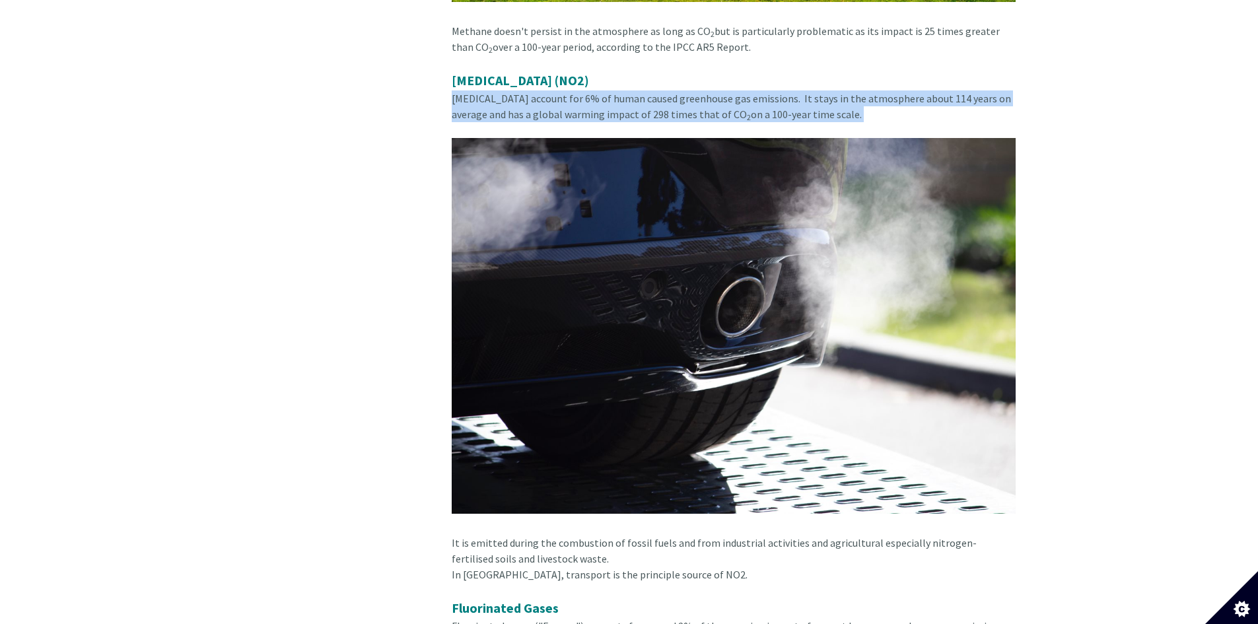
drag, startPoint x: 624, startPoint y: 510, endPoint x: 643, endPoint y: 528, distance: 25.7
click at [643, 528] on div "[MEDICAL_DATA] (NO2) [MEDICAL_DATA] account for 6% of human caused greenhouse g…" at bounding box center [734, 319] width 564 height 497
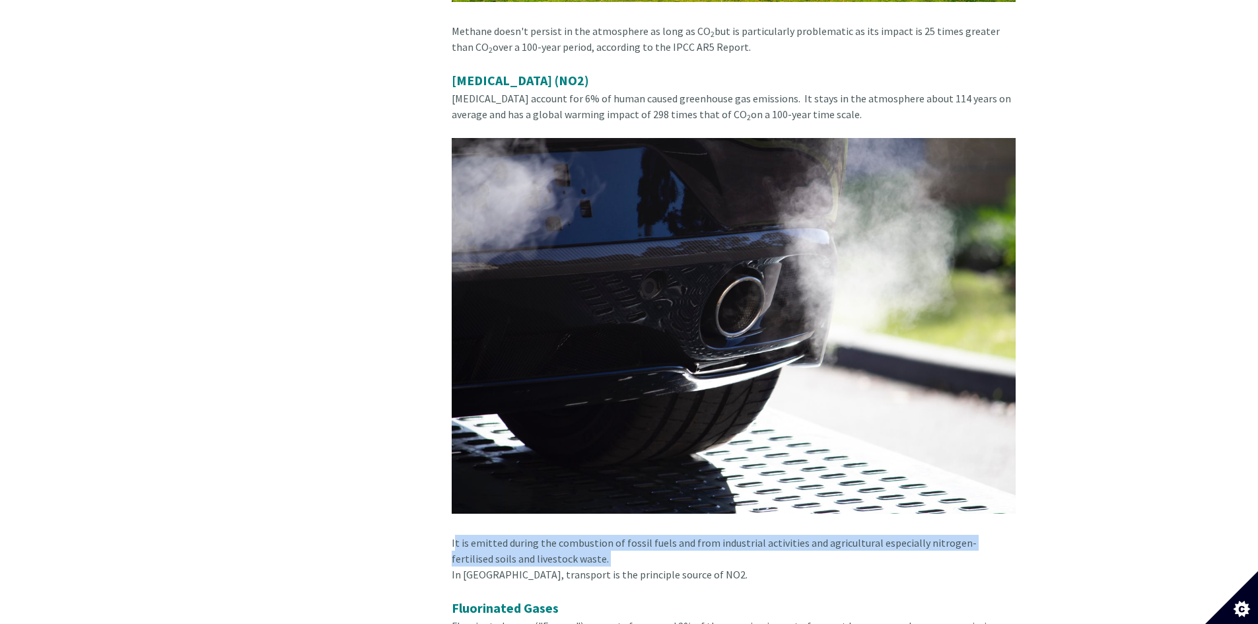
click at [643, 528] on div "[MEDICAL_DATA] (NO2) [MEDICAL_DATA] account for 6% of human caused greenhouse g…" at bounding box center [734, 319] width 564 height 497
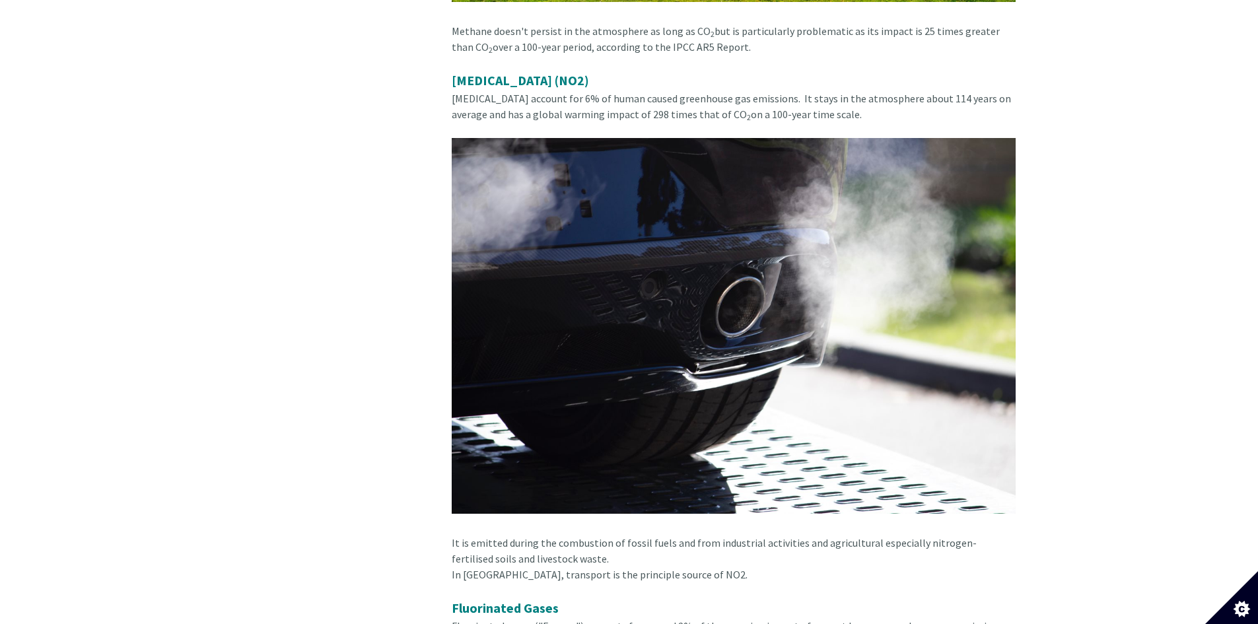
click at [643, 567] on div "In [GEOGRAPHIC_DATA], transport is the principle source of NO2." at bounding box center [734, 583] width 564 height 32
click at [674, 567] on div "In [GEOGRAPHIC_DATA], transport is the principle source of NO2." at bounding box center [734, 583] width 564 height 32
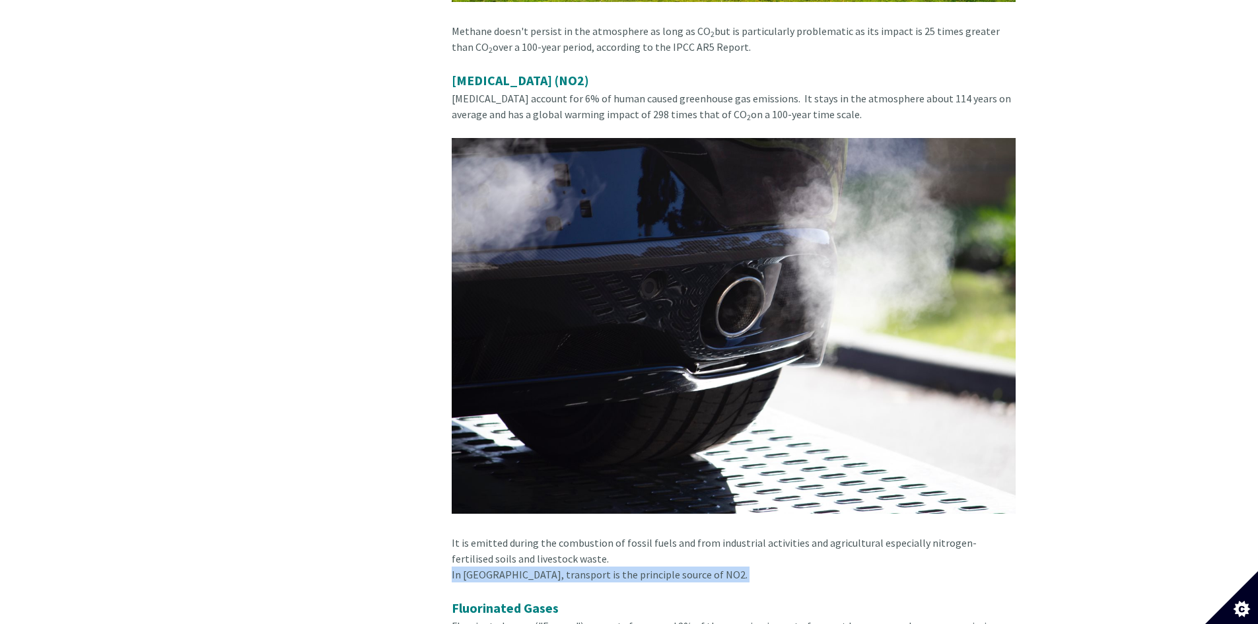
click at [674, 567] on div "In [GEOGRAPHIC_DATA], transport is the principle source of NO2." at bounding box center [734, 583] width 564 height 32
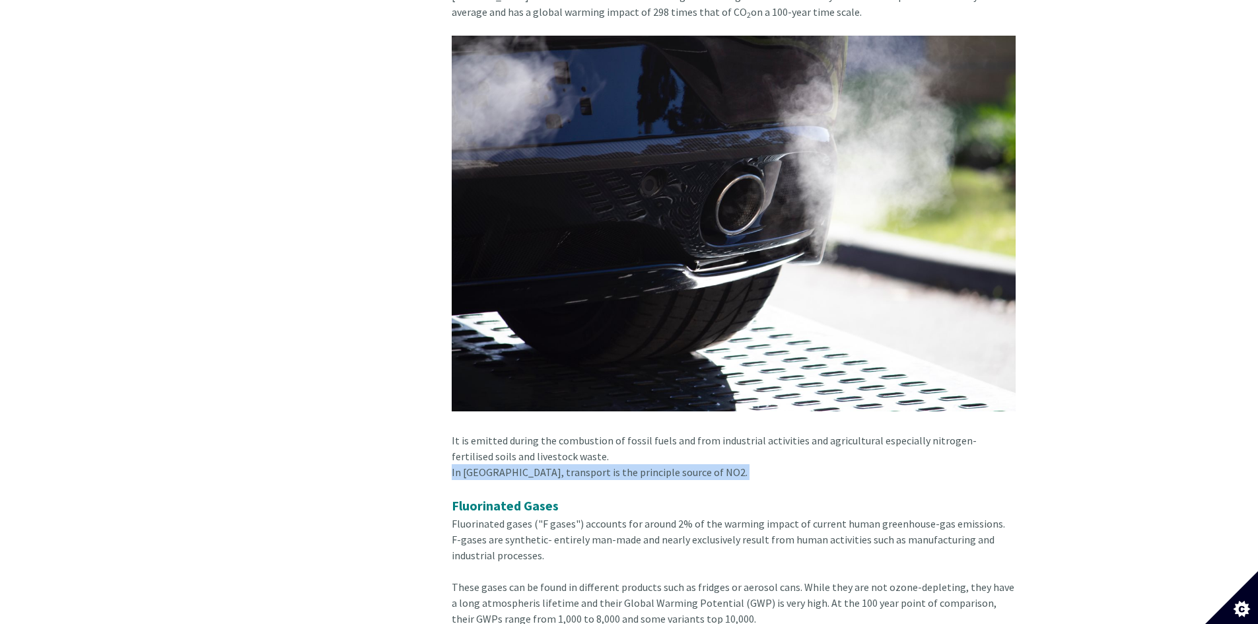
scroll to position [3849, 0]
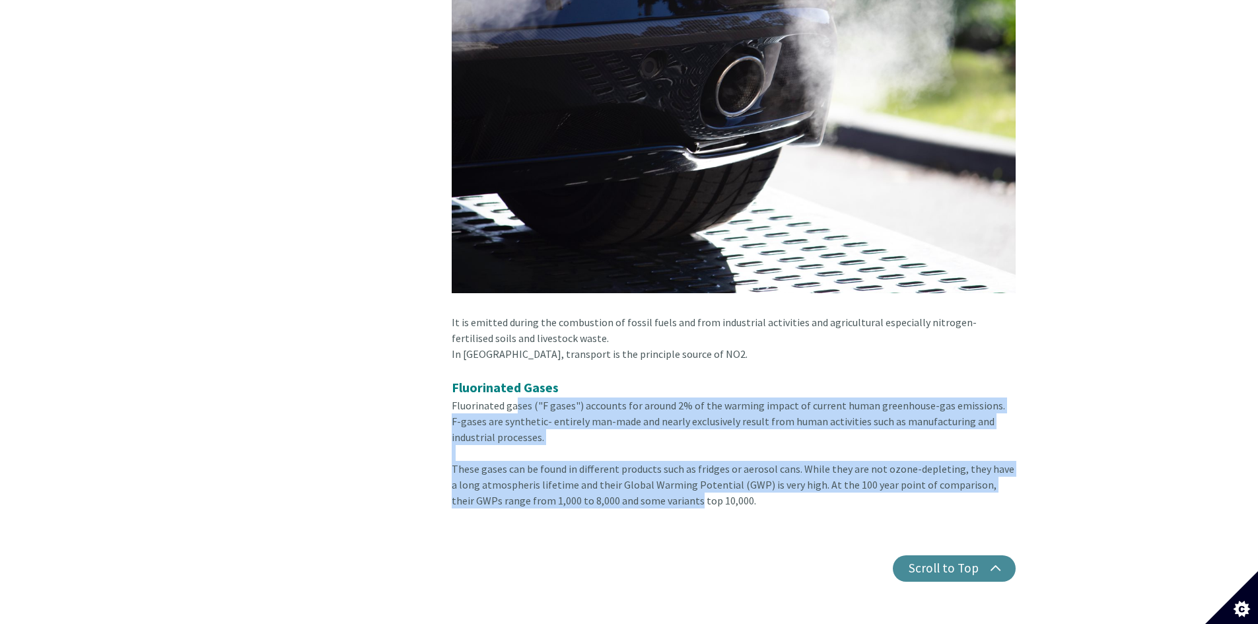
drag, startPoint x: 512, startPoint y: 376, endPoint x: 644, endPoint y: 472, distance: 163.2
click at [644, 472] on div "These gases can be found in different products such as fridges or aerosol cans.…" at bounding box center [734, 485] width 564 height 48
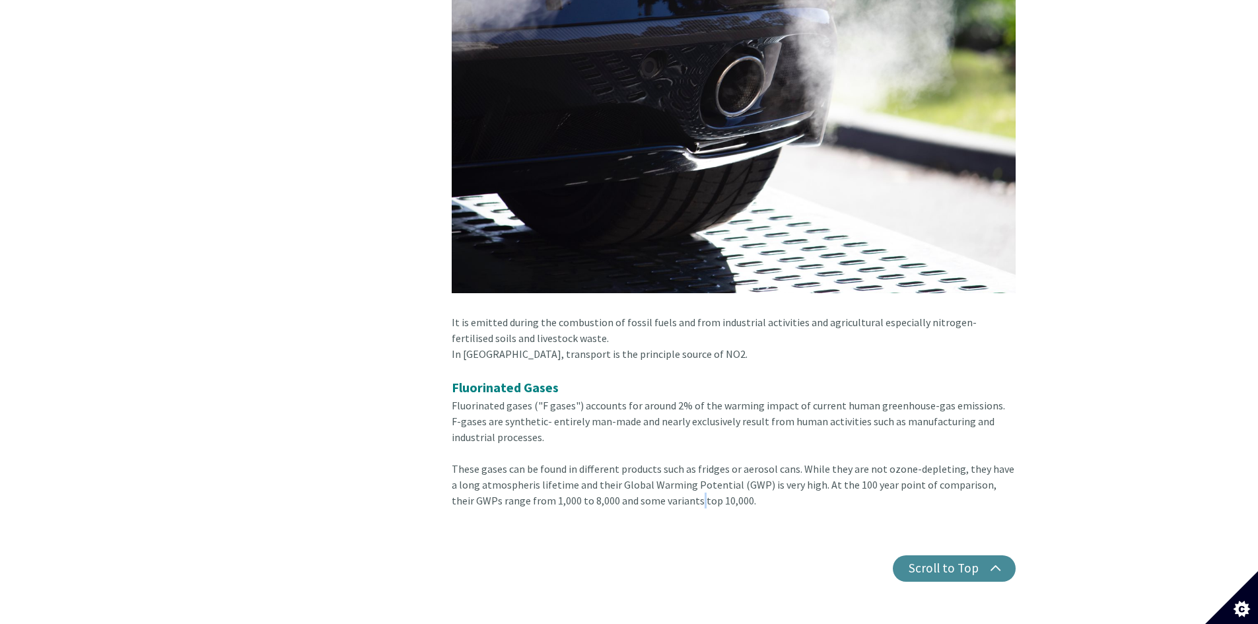
click at [644, 472] on div "These gases can be found in different products such as fridges or aerosol cans.…" at bounding box center [734, 485] width 564 height 48
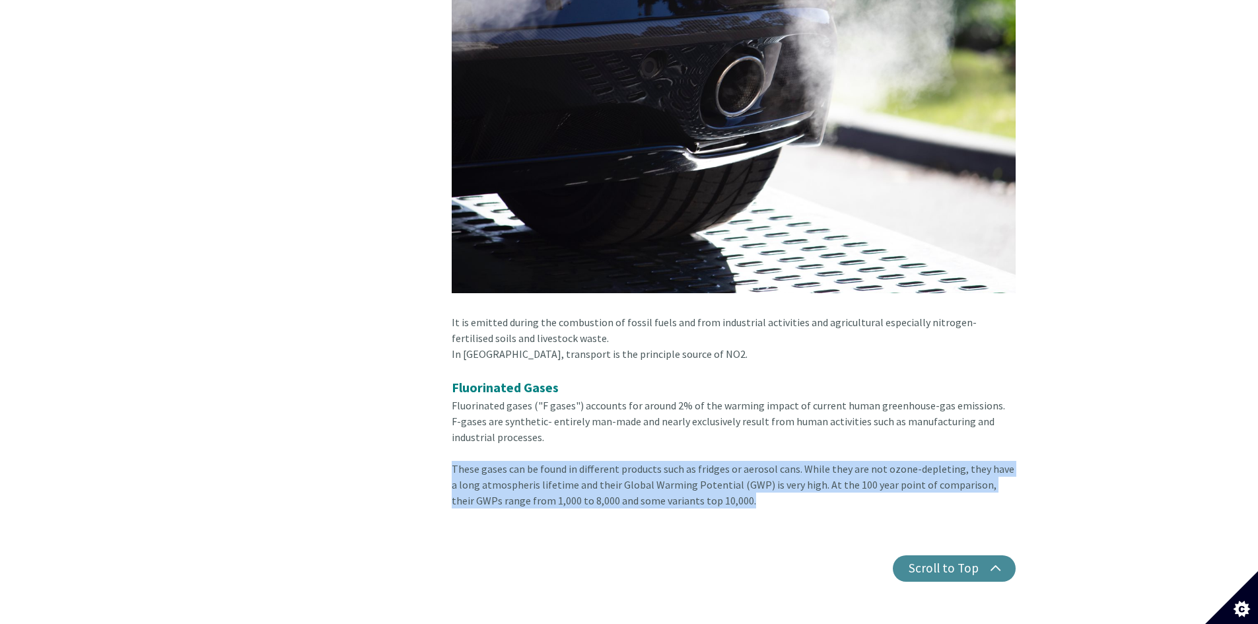
click at [644, 472] on div "These gases can be found in different products such as fridges or aerosol cans.…" at bounding box center [734, 485] width 564 height 48
